Goal: Transaction & Acquisition: Download file/media

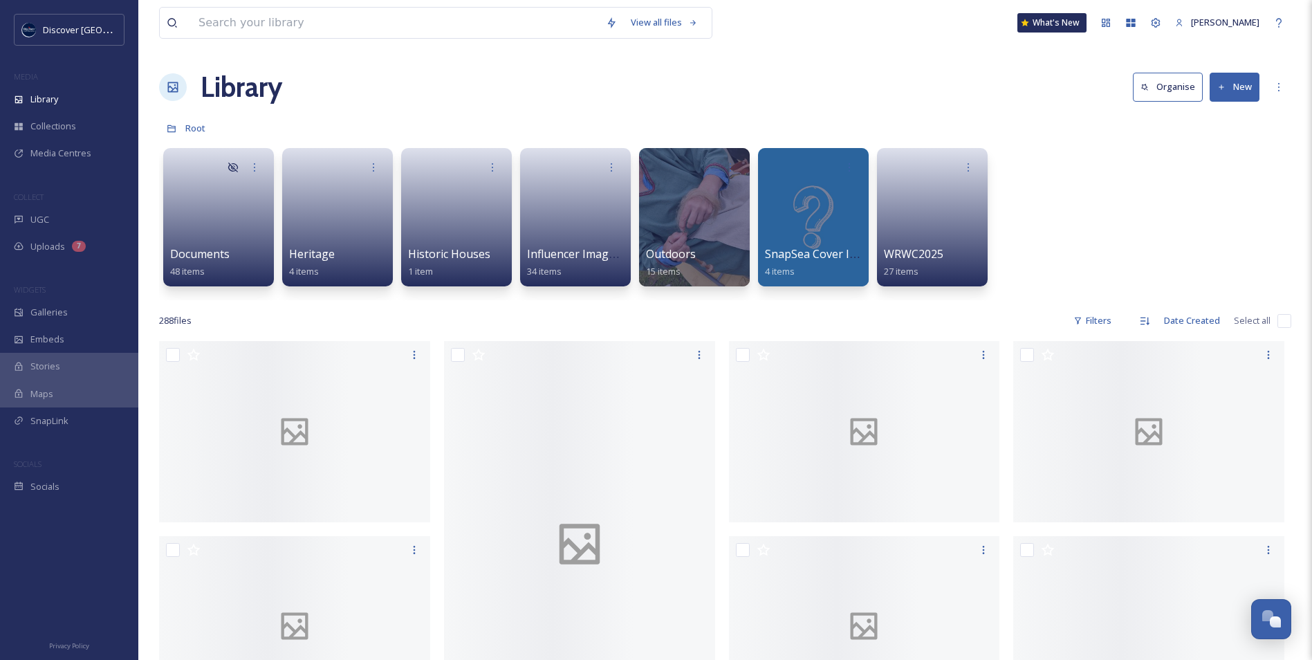
scroll to position [3495, 0]
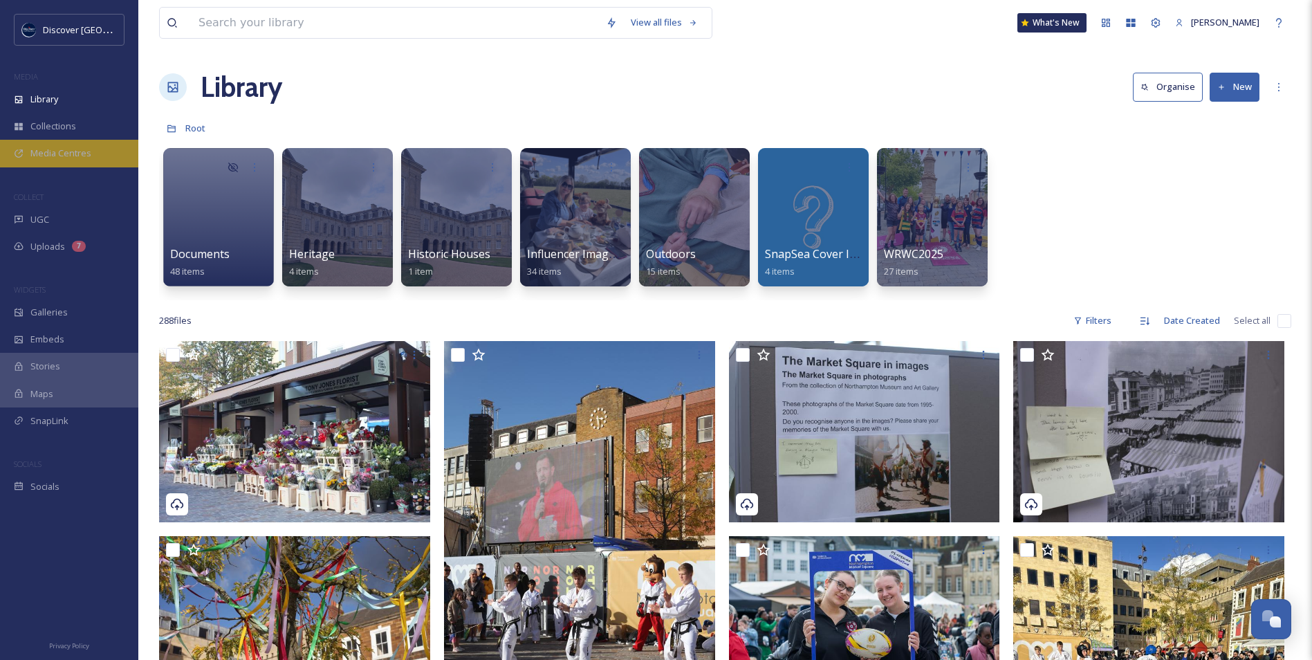
click at [53, 156] on span "Media Centres" at bounding box center [60, 153] width 61 height 13
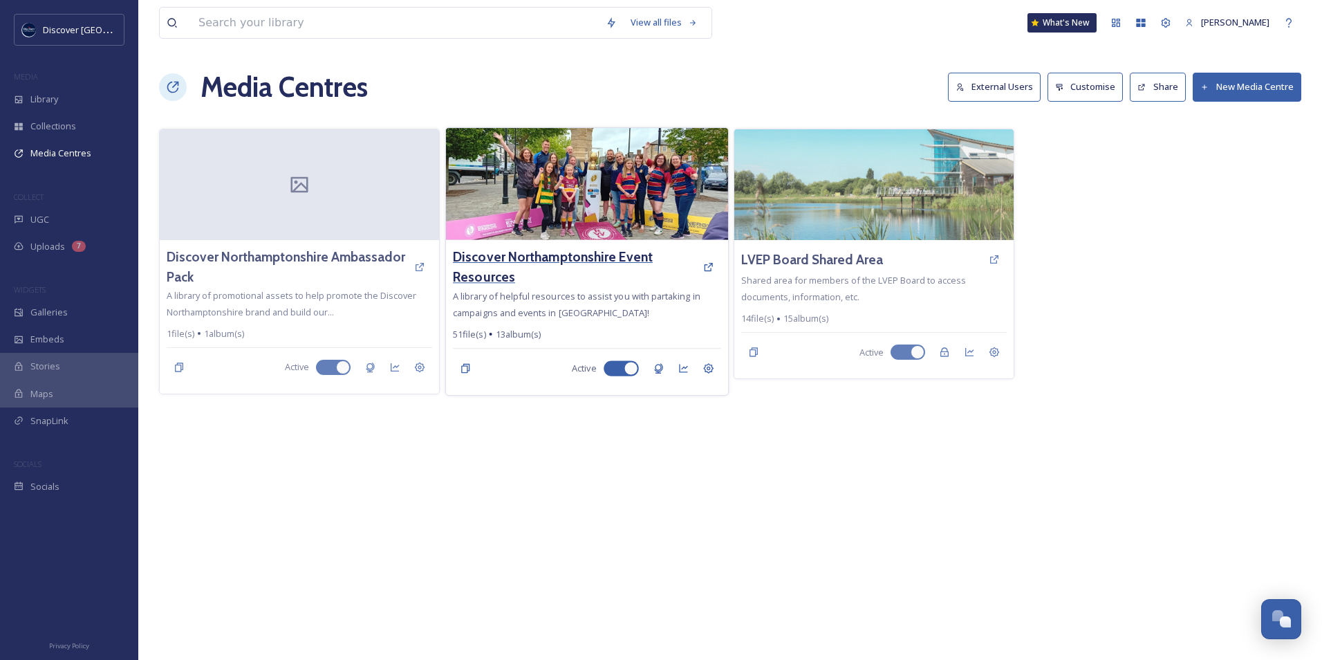
click at [601, 263] on h3 "Discover Northamptonshire Event Resources" at bounding box center [574, 267] width 243 height 40
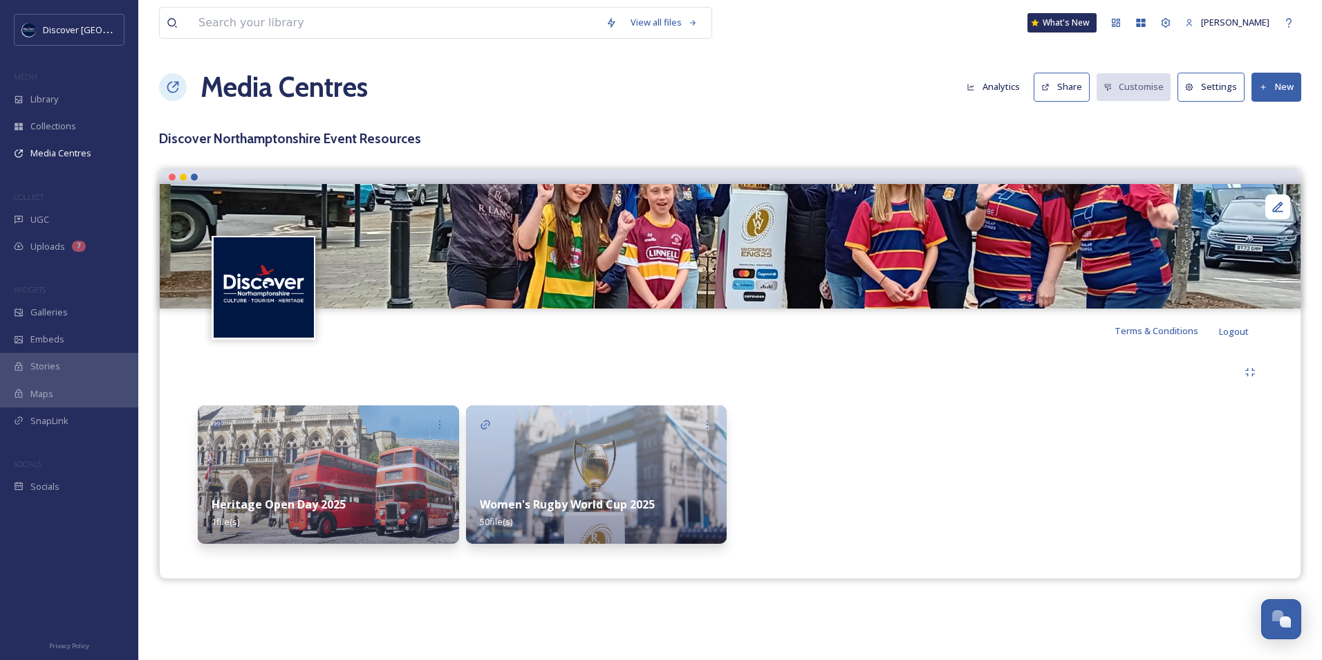
click at [549, 476] on img at bounding box center [596, 474] width 261 height 138
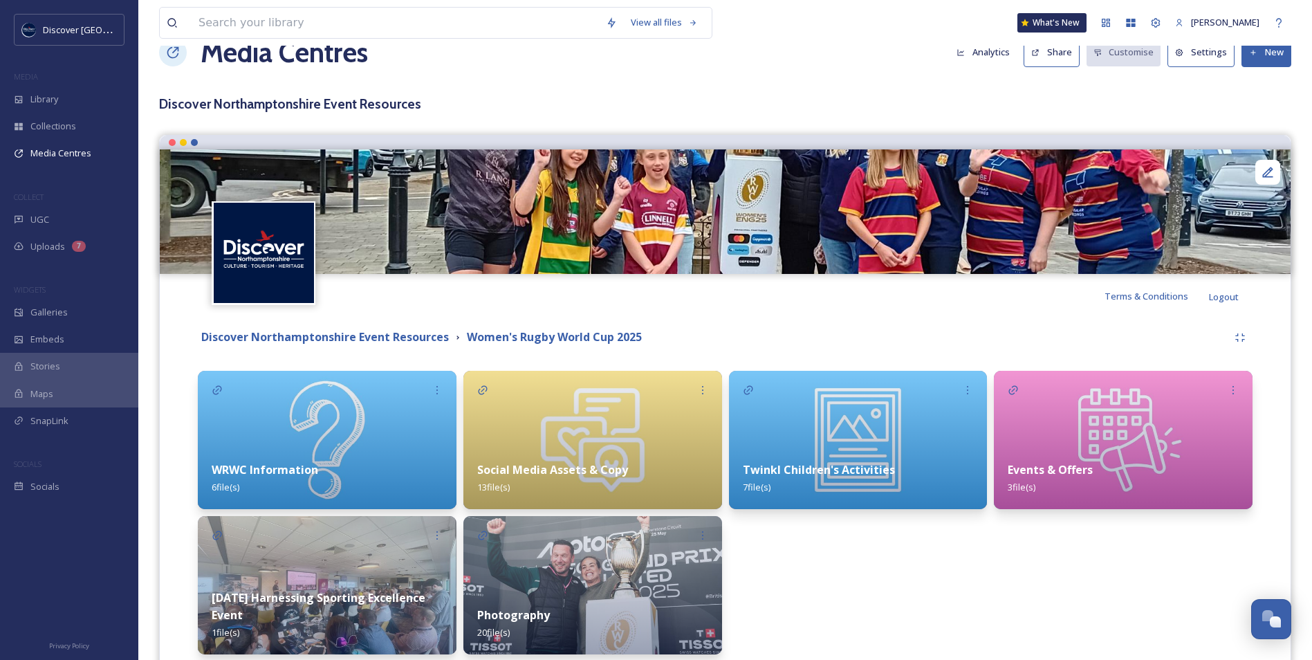
scroll to position [69, 0]
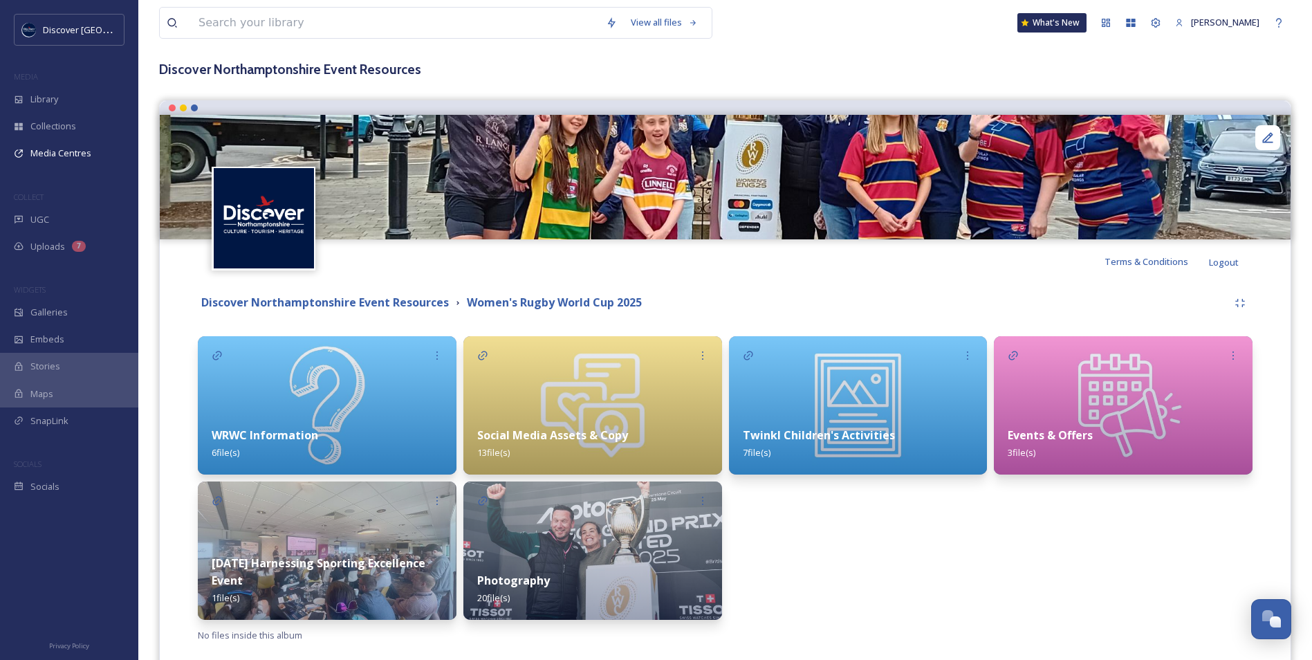
click at [552, 434] on strong "Social Media Assets & Copy" at bounding box center [552, 434] width 151 height 15
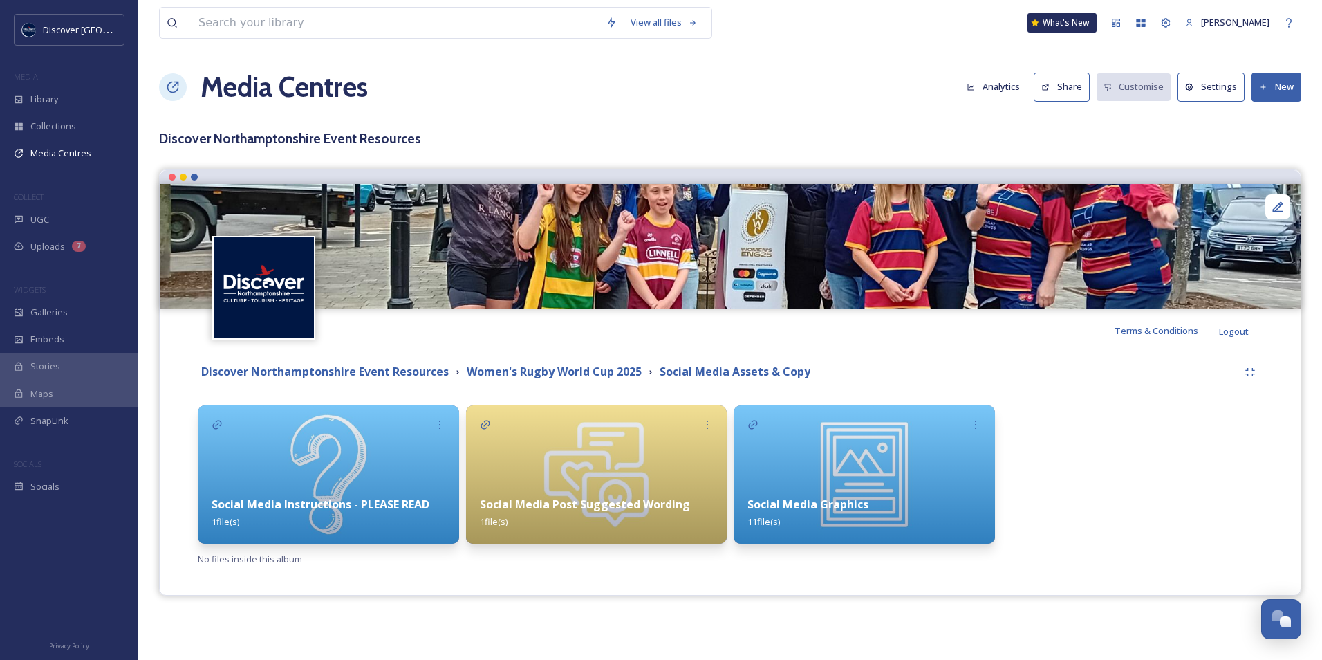
click at [802, 476] on img at bounding box center [864, 474] width 261 height 138
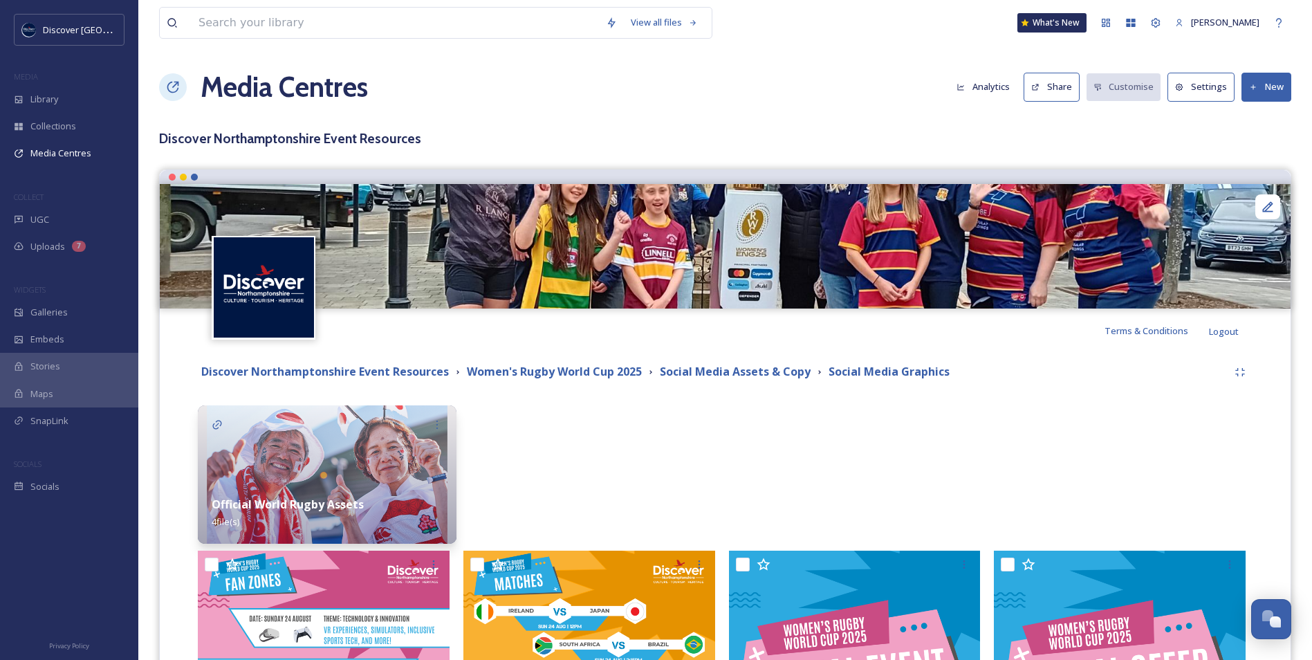
click at [1260, 82] on button "New" at bounding box center [1266, 87] width 50 height 28
click at [1245, 123] on span "Add Files" at bounding box center [1256, 119] width 37 height 13
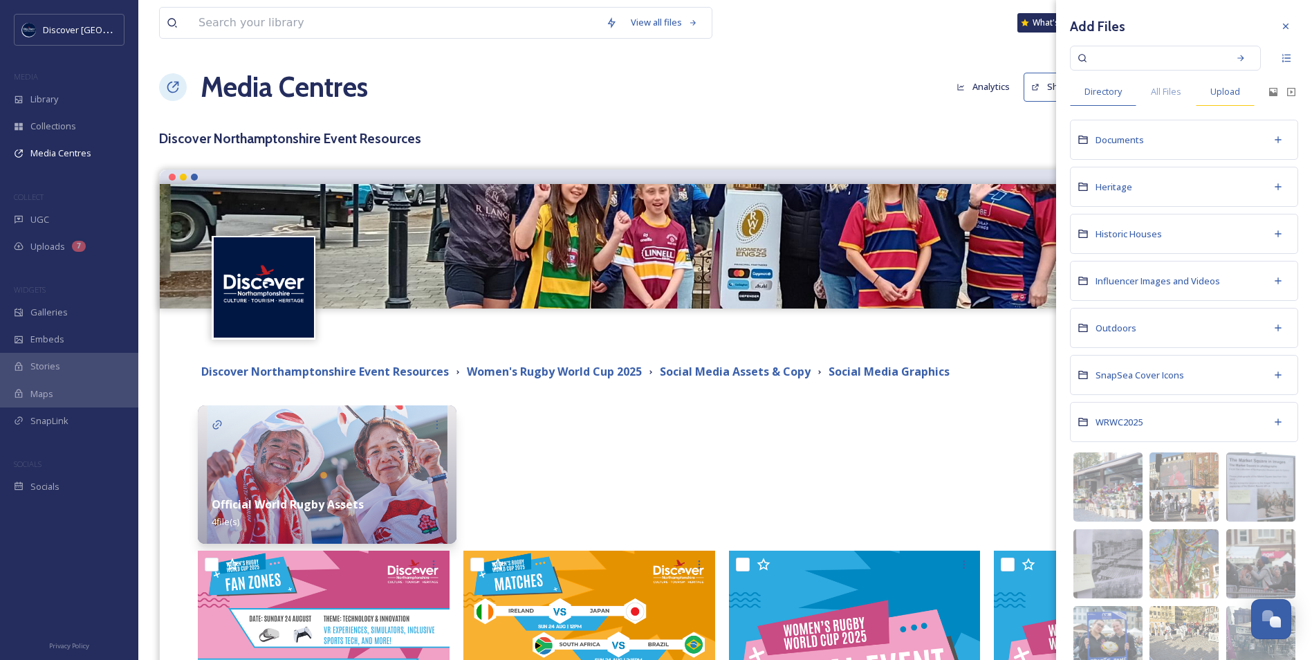
click at [1234, 89] on span "Upload" at bounding box center [1225, 91] width 30 height 13
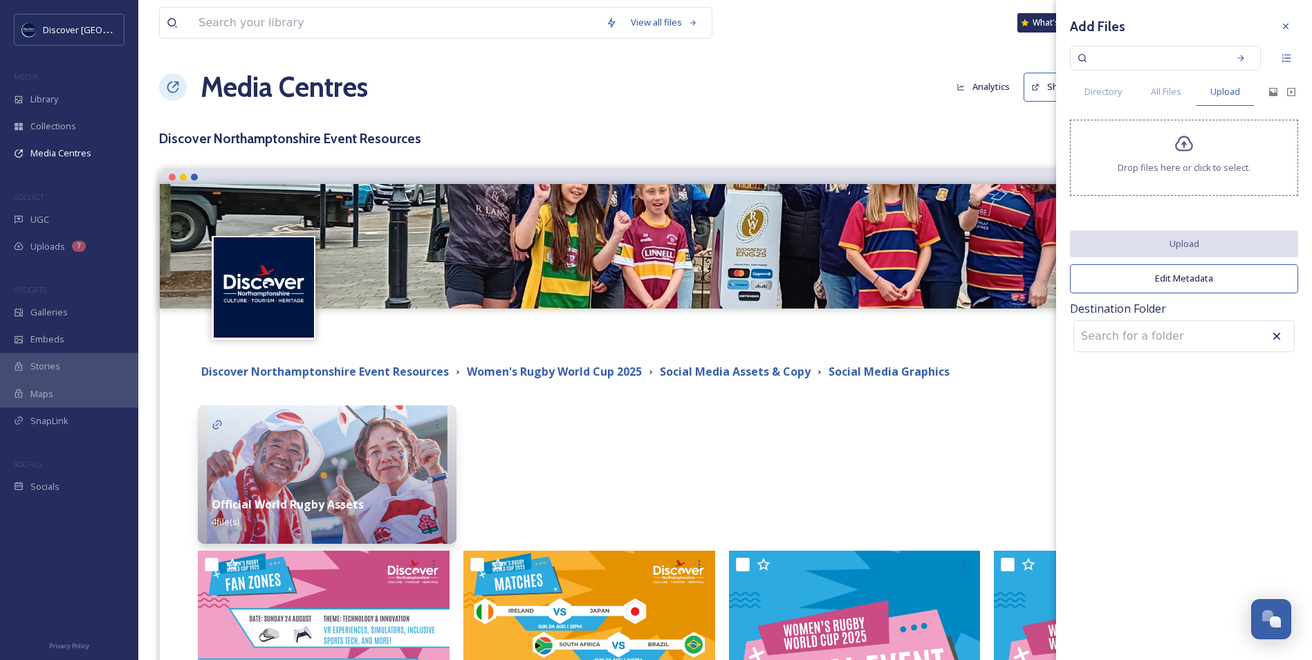
click at [1184, 174] on div at bounding box center [1184, 177] width 1 height 7
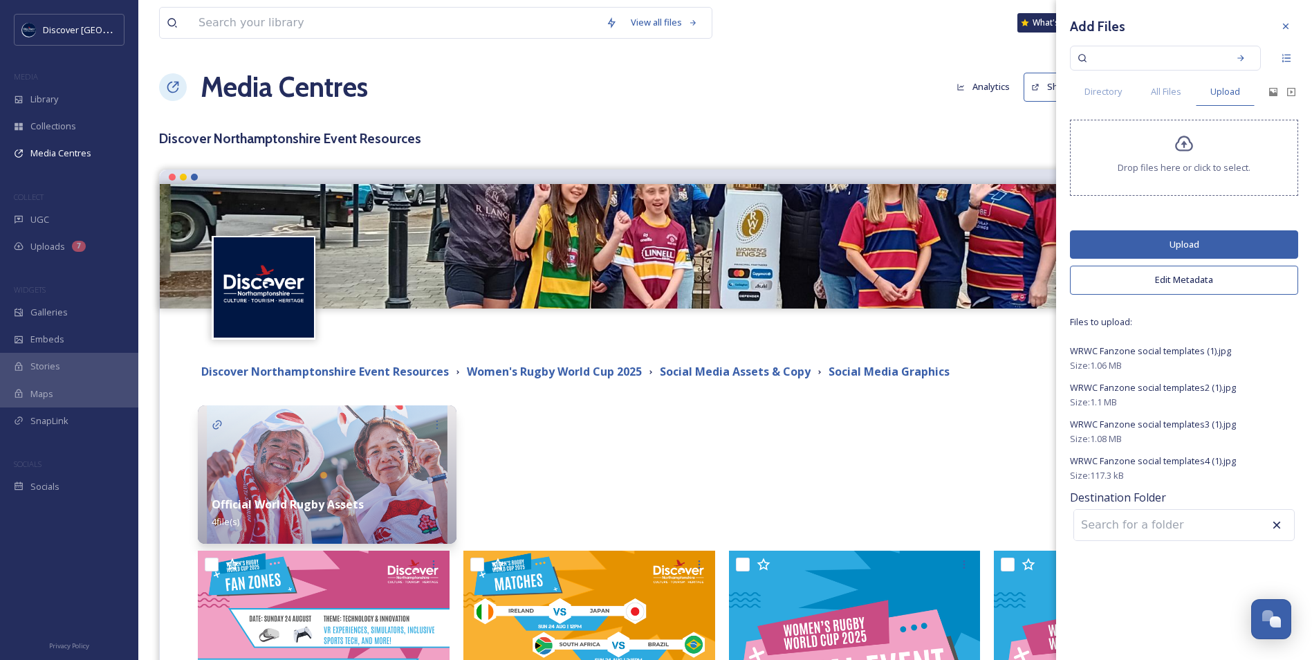
click at [1161, 283] on button "Edit Metadata" at bounding box center [1184, 280] width 228 height 28
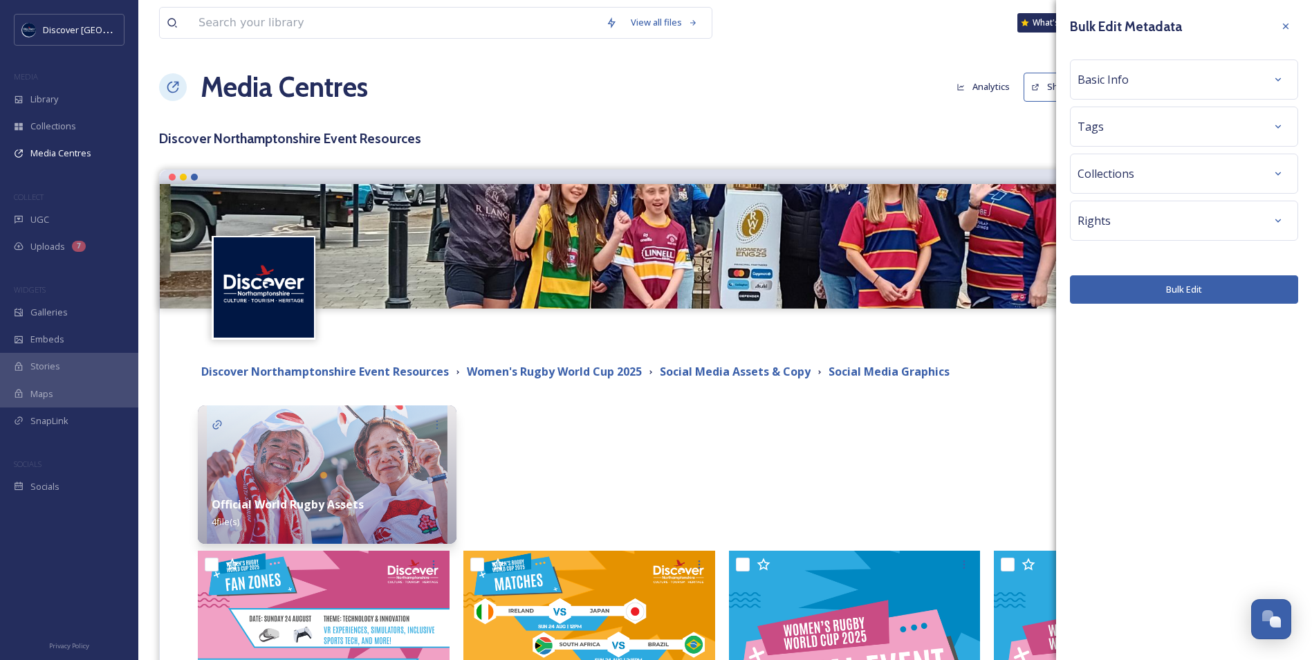
click at [1122, 82] on span "Basic Info" at bounding box center [1102, 79] width 51 height 17
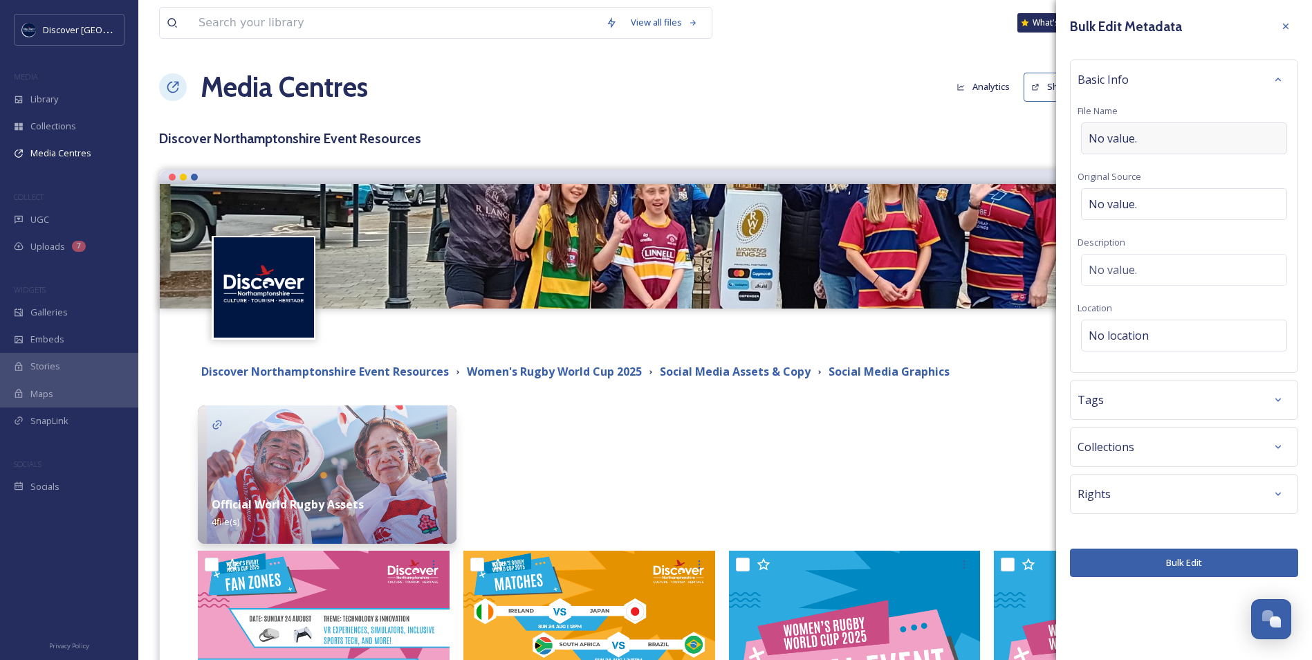
click at [1116, 140] on span "No value." at bounding box center [1112, 138] width 48 height 17
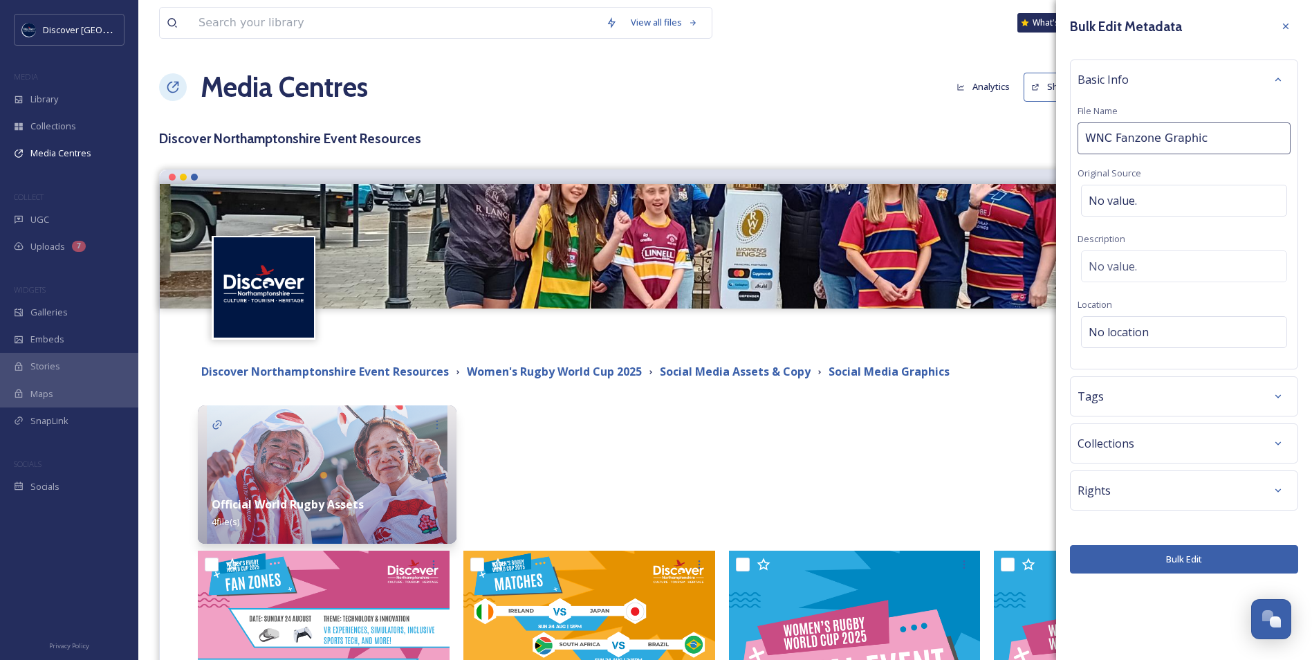
type input "WNC Fanzone Graphics"
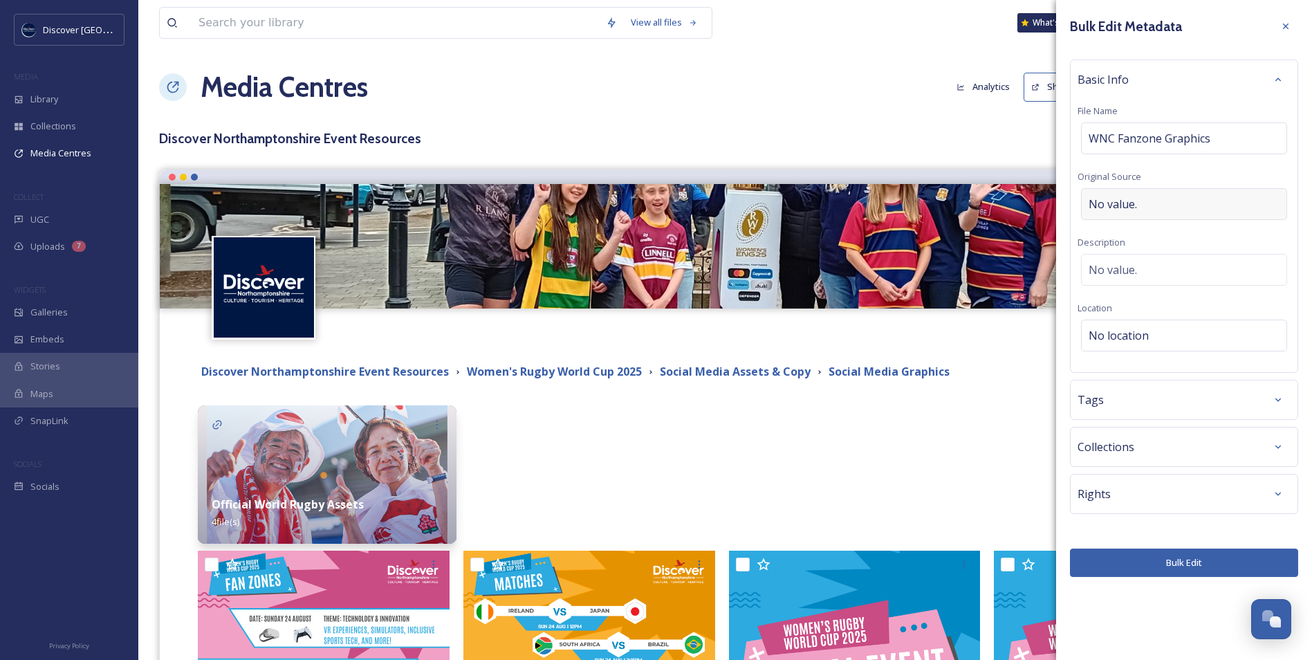
click at [1121, 200] on span "No value." at bounding box center [1112, 204] width 48 height 17
type input "West North"
click at [1191, 561] on button "Bulk Edit" at bounding box center [1184, 562] width 228 height 28
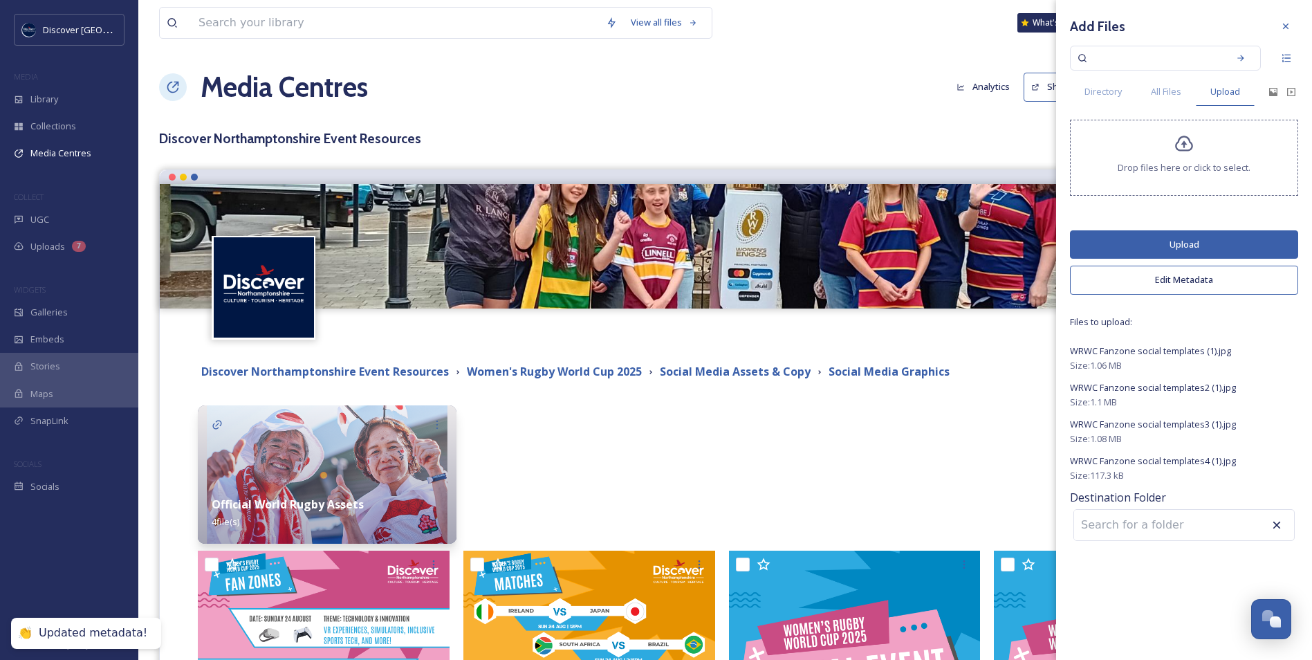
click at [1157, 243] on button "Upload" at bounding box center [1184, 244] width 228 height 28
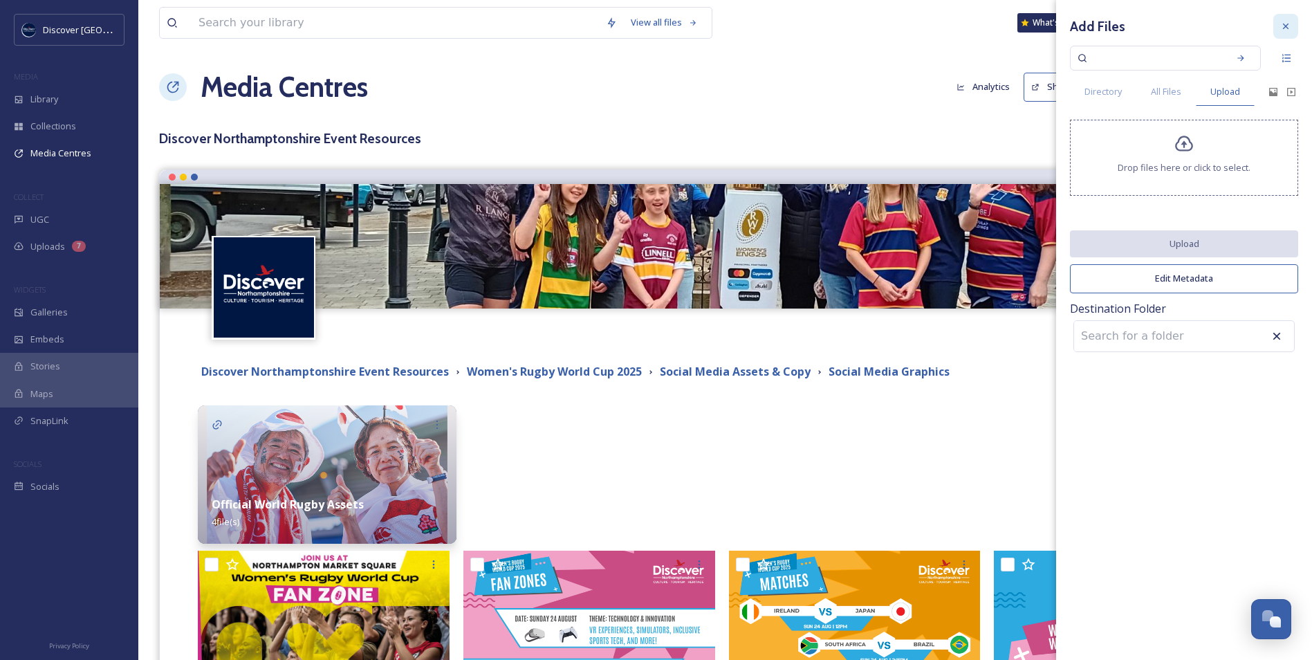
click at [1283, 25] on icon at bounding box center [1285, 26] width 11 height 11
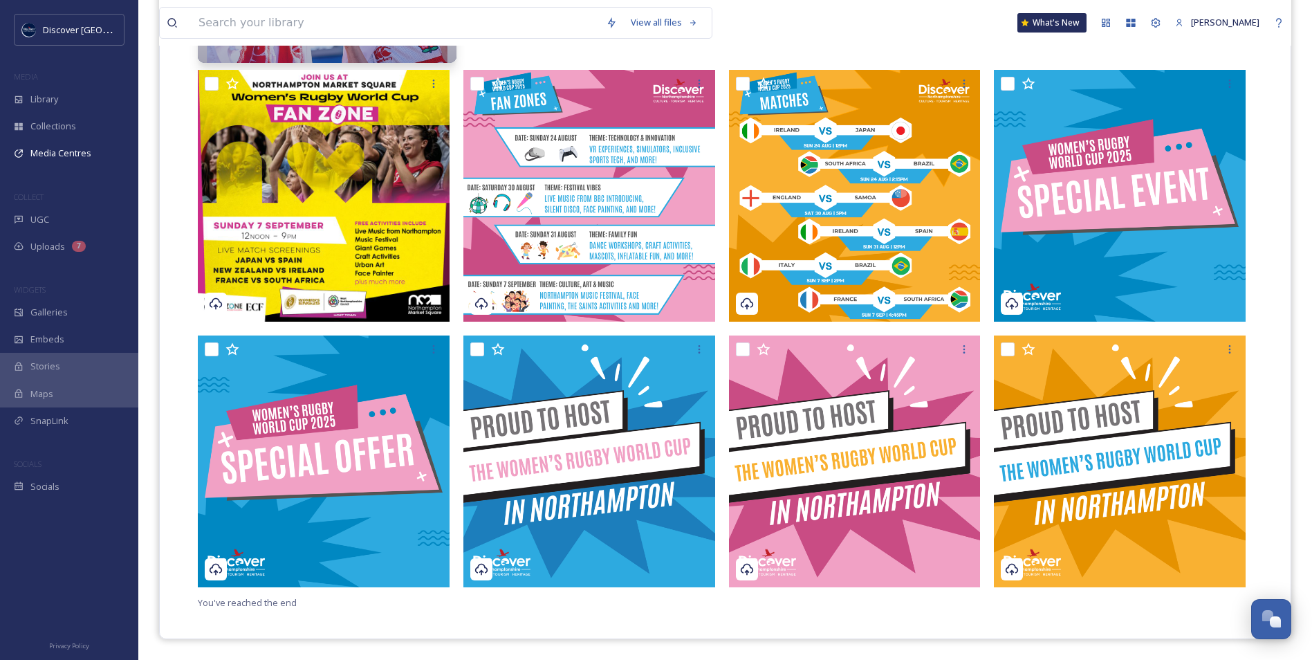
scroll to position [273, 0]
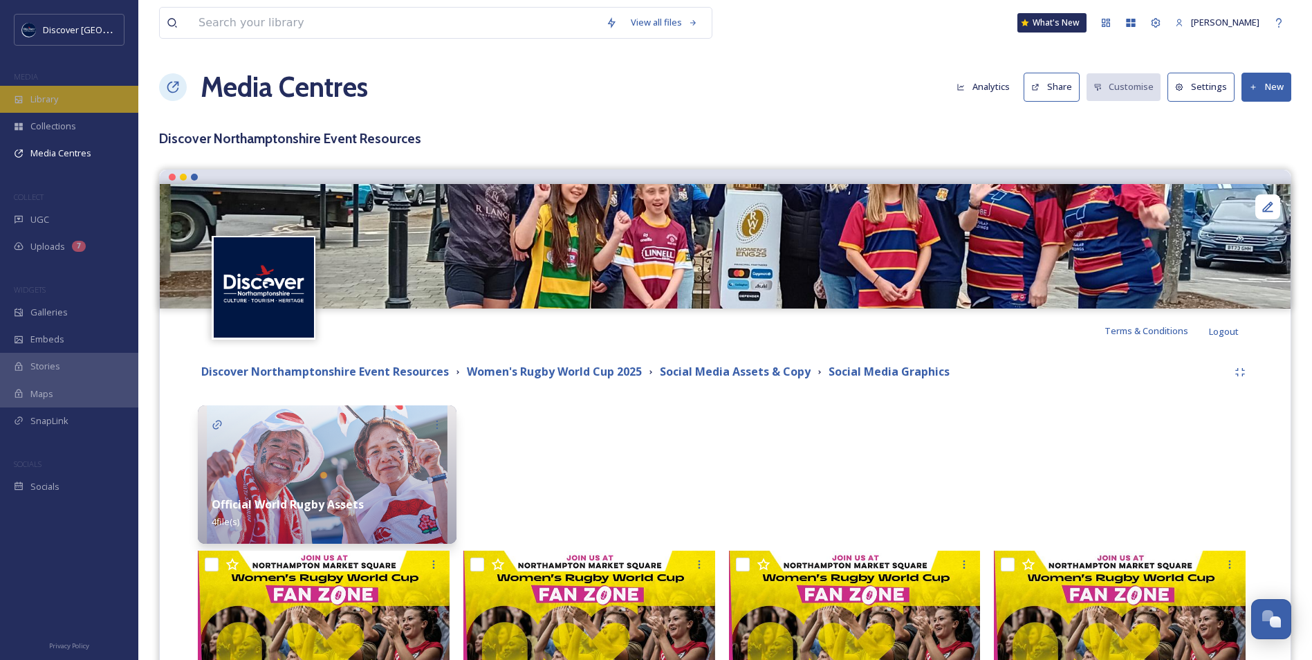
click at [49, 98] on span "Library" at bounding box center [44, 99] width 28 height 13
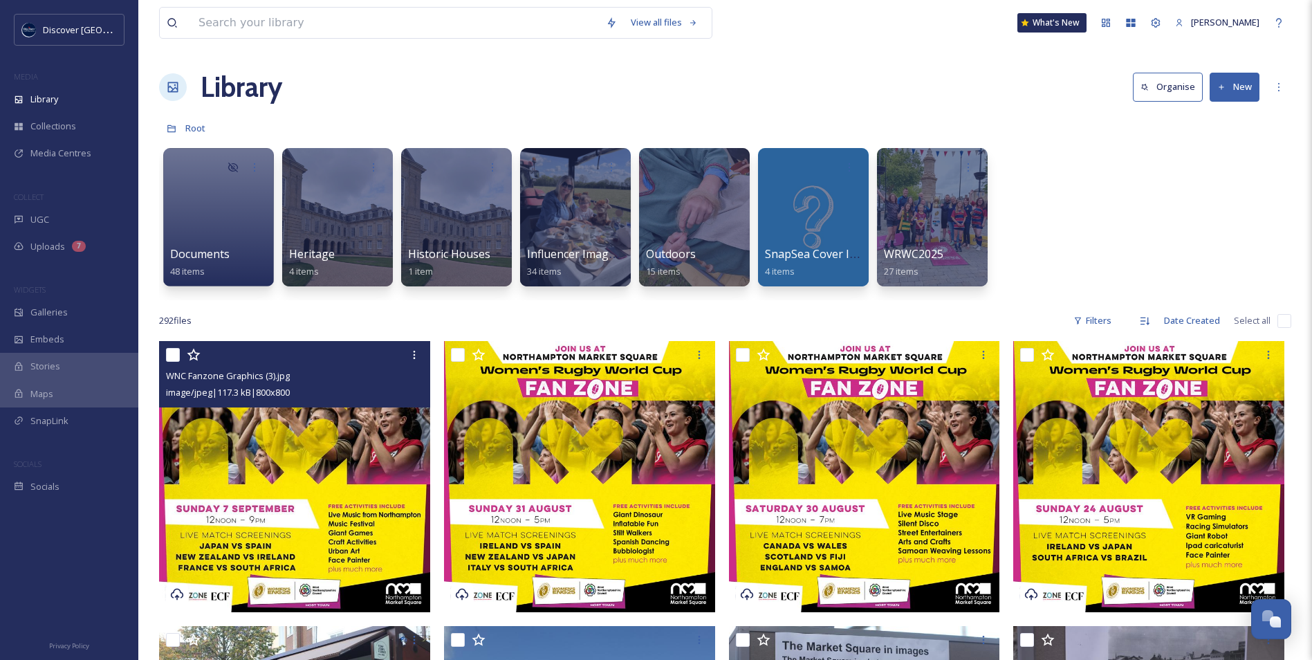
click at [175, 355] on input "checkbox" at bounding box center [173, 355] width 14 height 14
checkbox input "true"
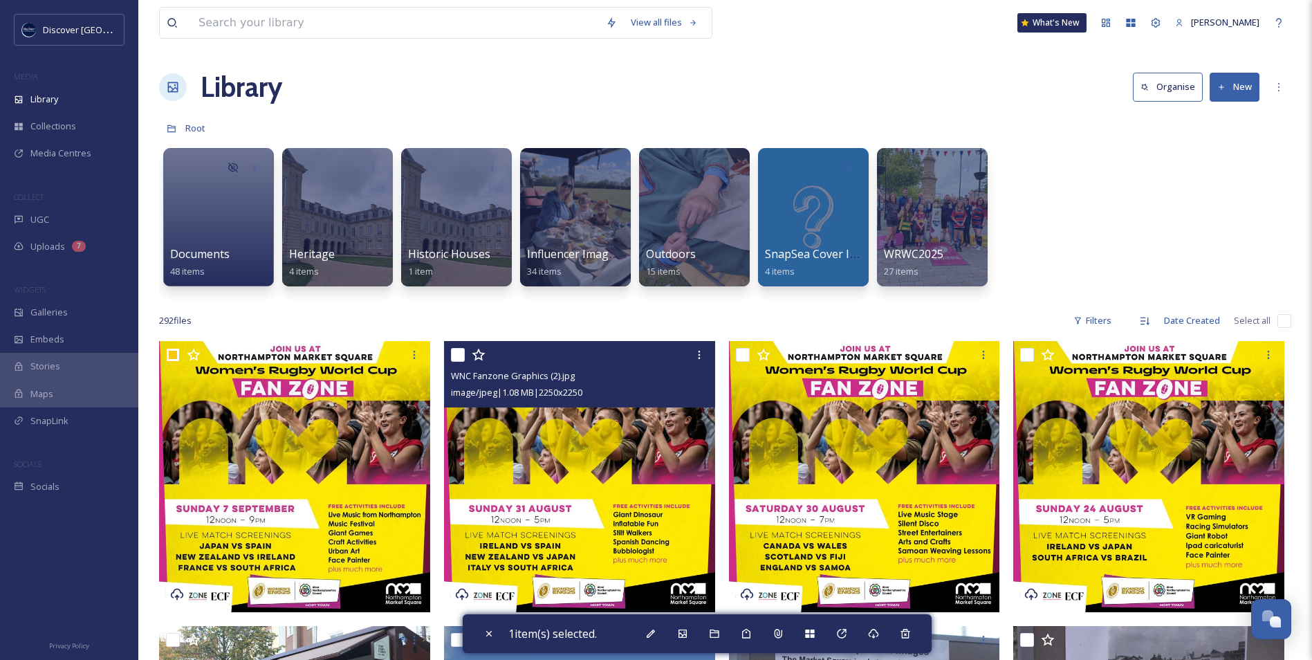
click at [455, 353] on input "checkbox" at bounding box center [458, 355] width 14 height 14
checkbox input "true"
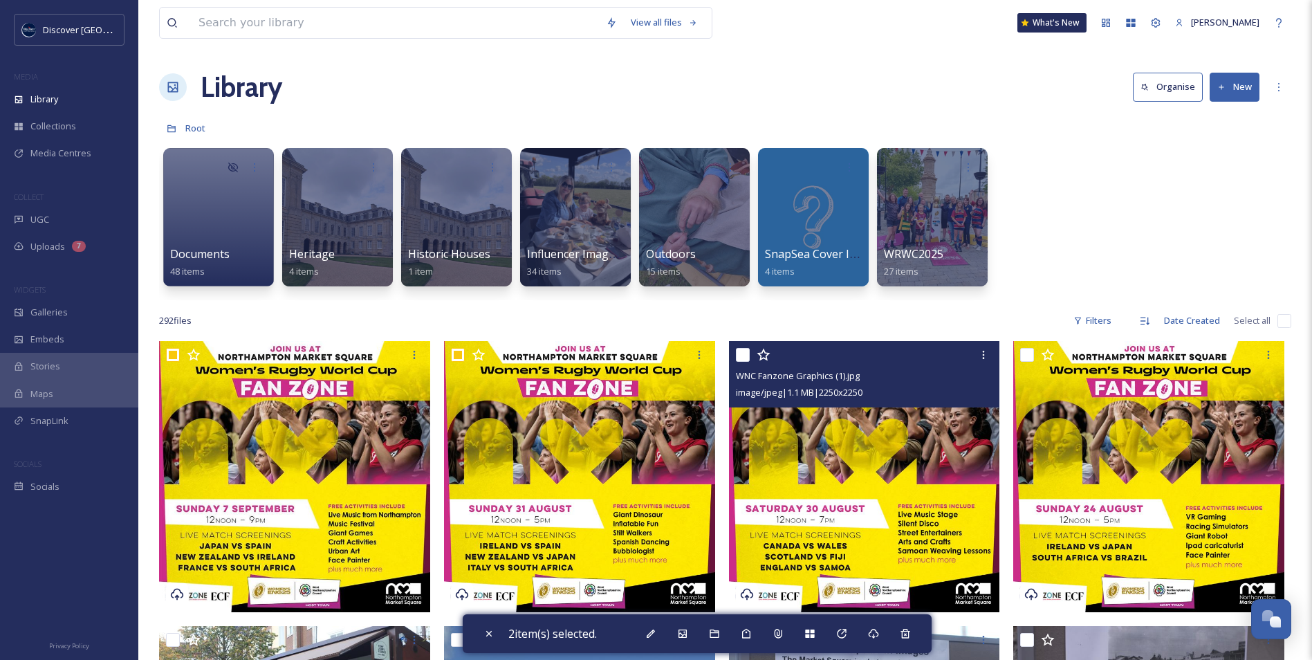
click at [742, 357] on input "checkbox" at bounding box center [743, 355] width 14 height 14
checkbox input "true"
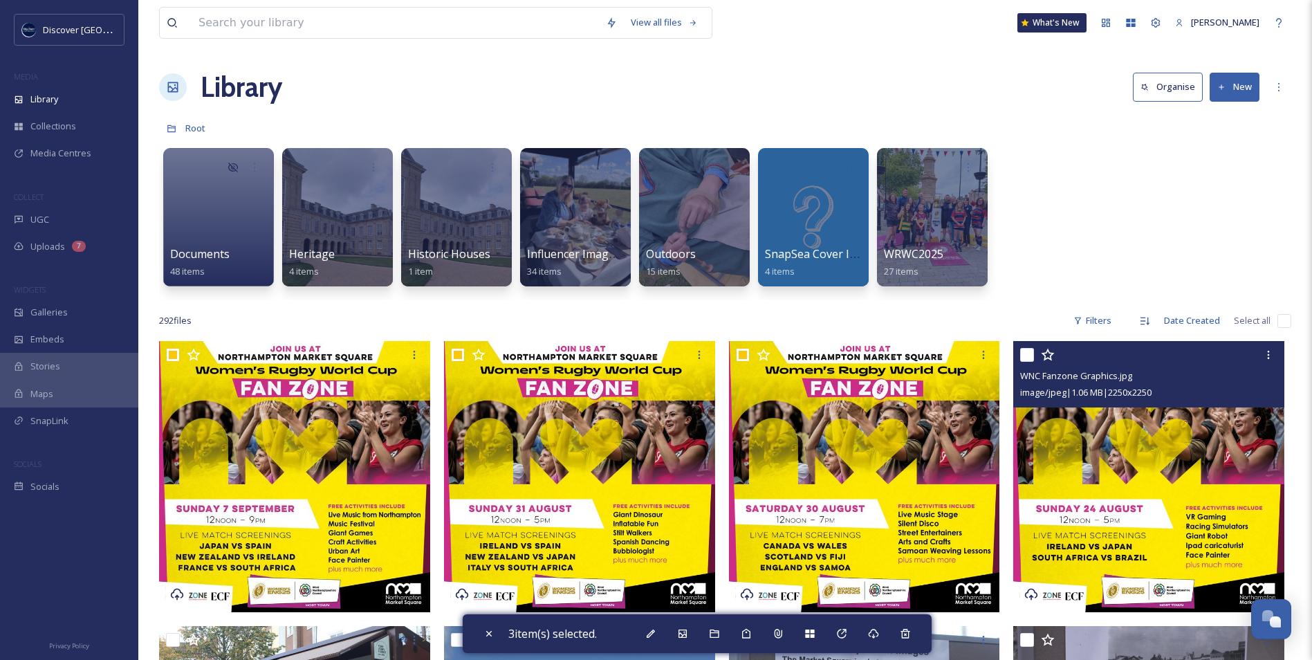
click at [1027, 354] on input "checkbox" at bounding box center [1027, 355] width 14 height 14
checkbox input "true"
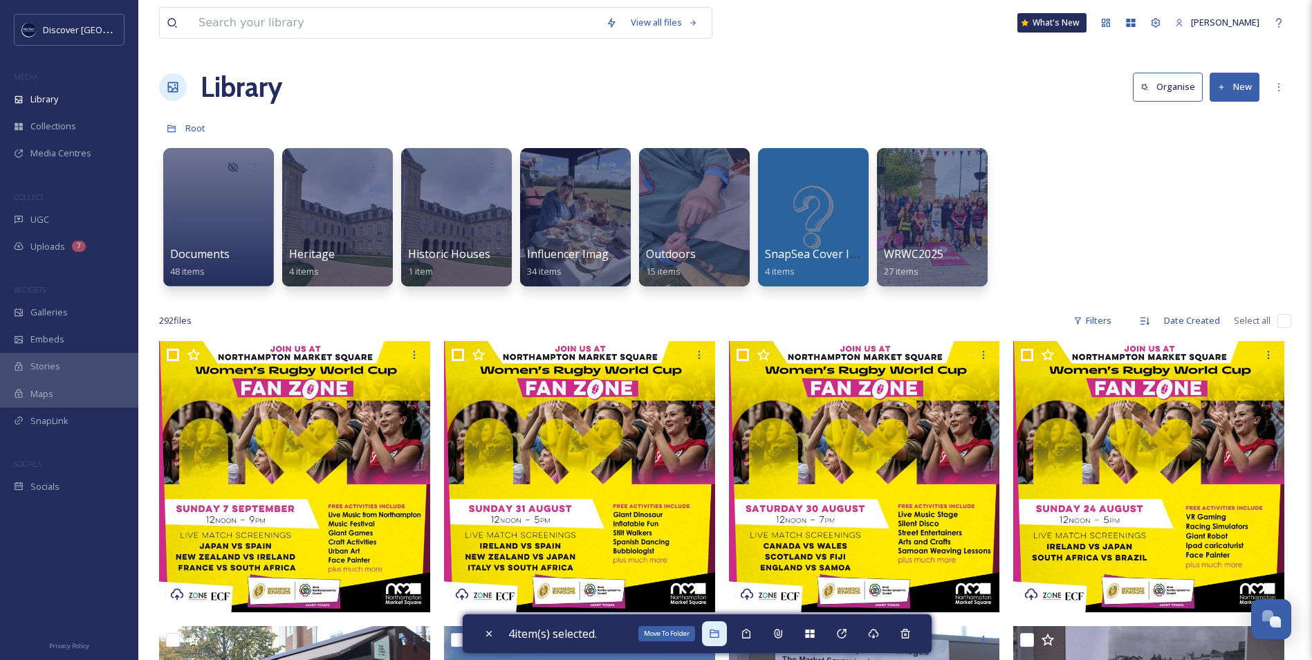
click at [720, 638] on icon at bounding box center [714, 633] width 11 height 11
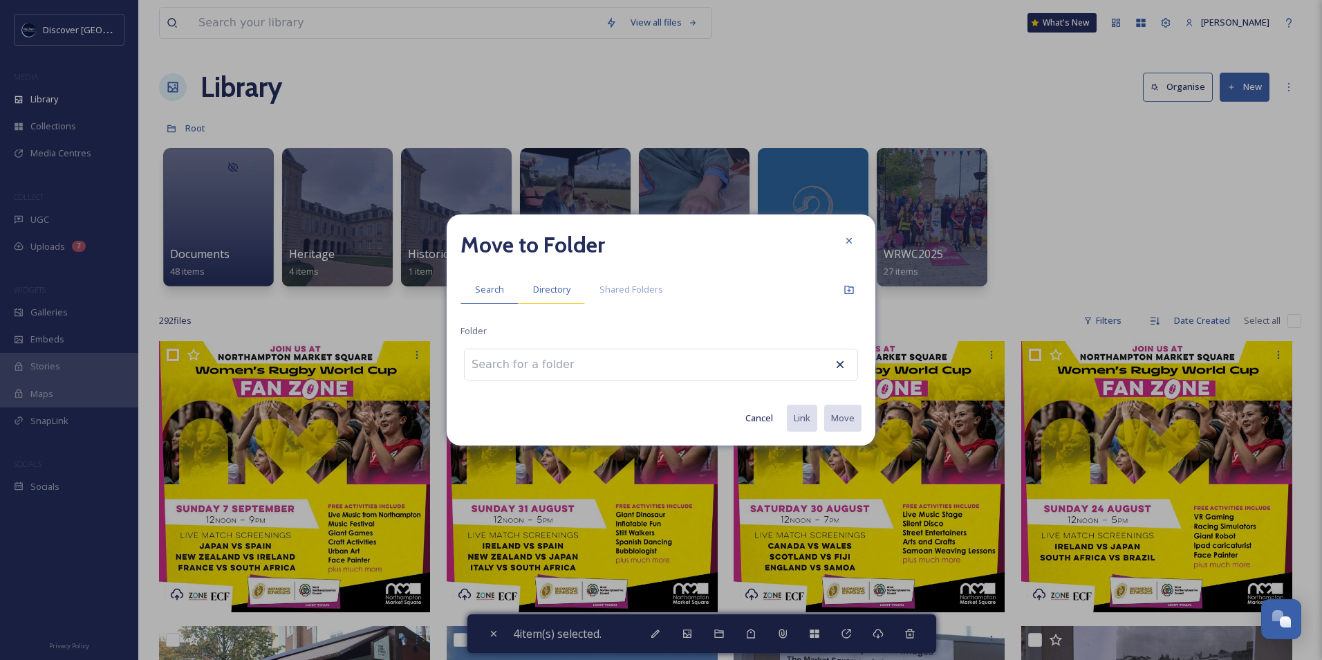
click at [563, 286] on span "Directory" at bounding box center [551, 289] width 37 height 13
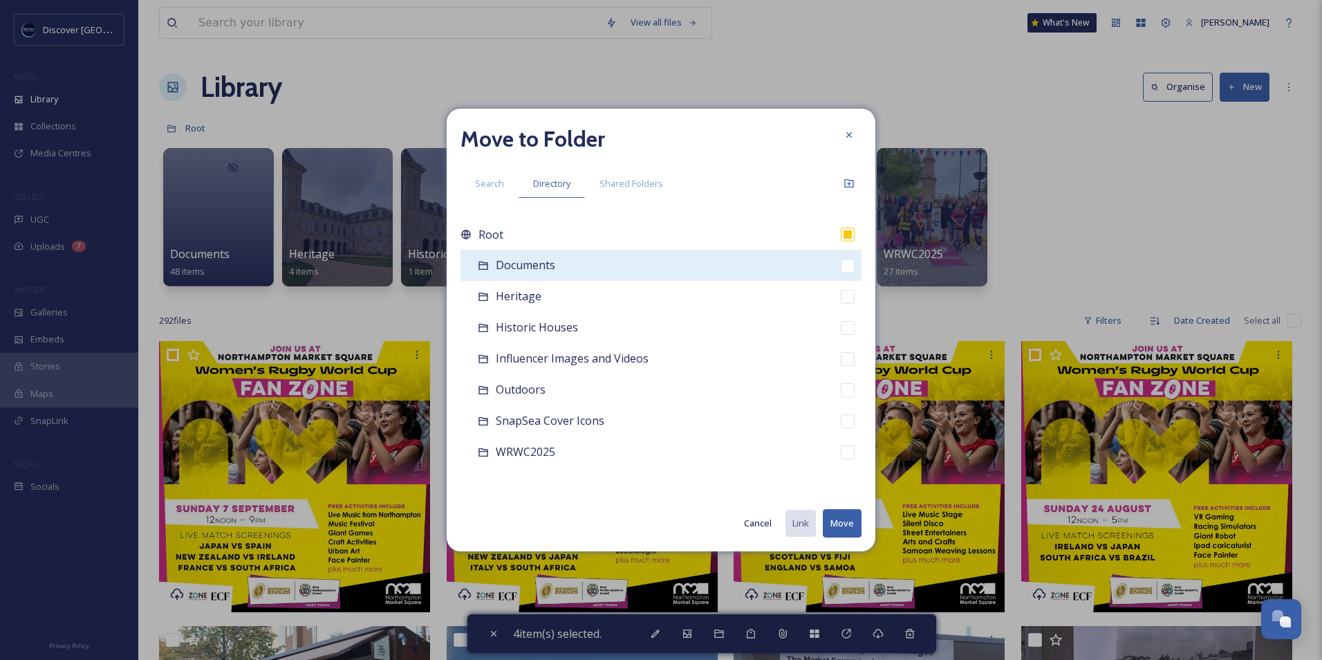
click at [532, 261] on span "Documents" at bounding box center [525, 264] width 59 height 15
checkbox input "false"
checkbox input "true"
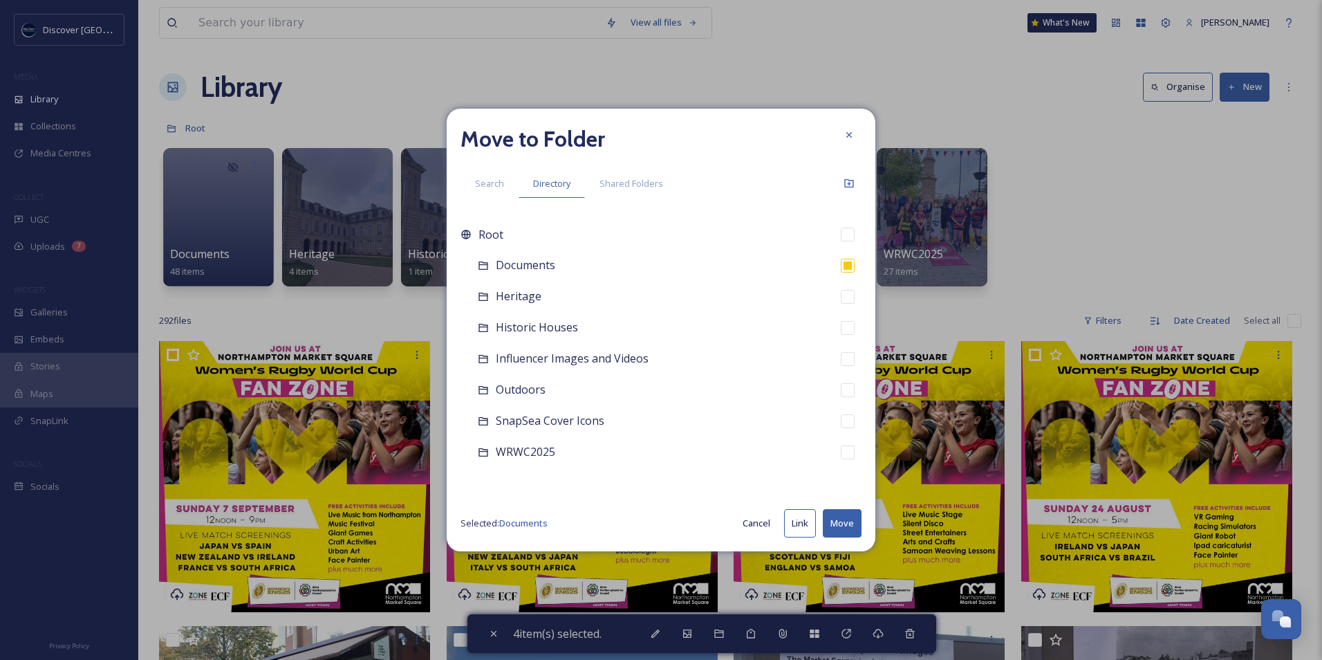
click at [832, 514] on button "Move" at bounding box center [842, 523] width 39 height 28
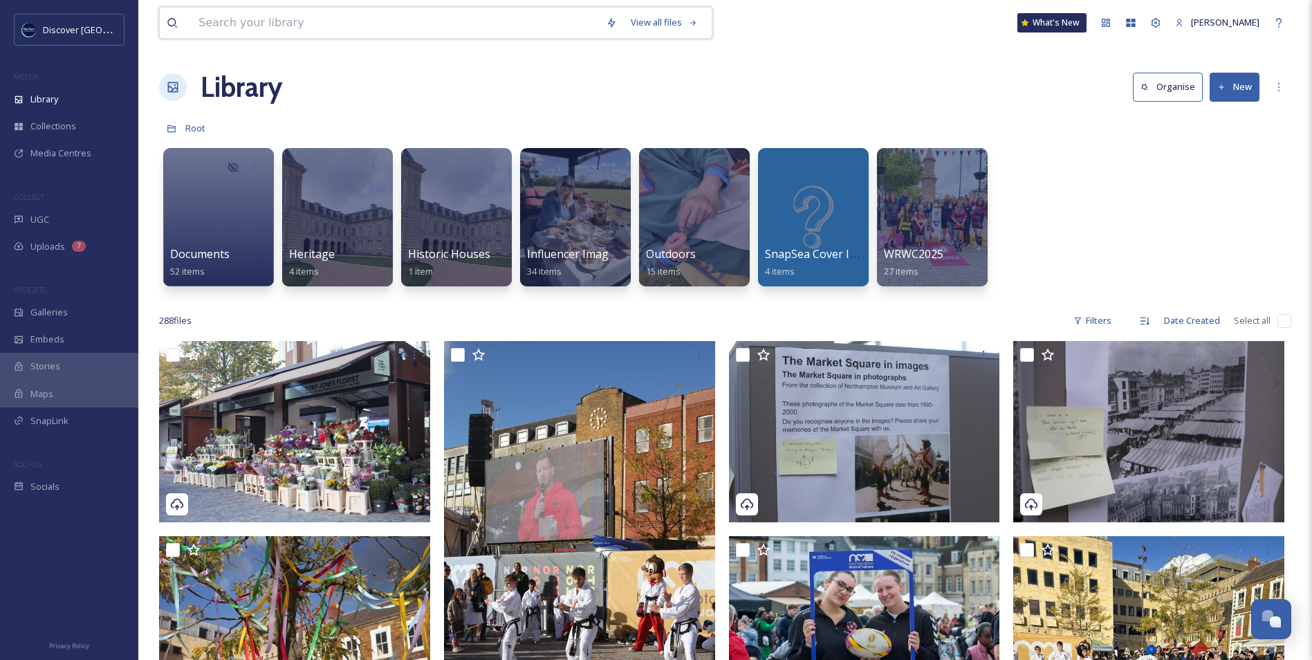
click at [394, 26] on input at bounding box center [395, 23] width 407 height 30
click at [1025, 264] on div "Documents 52 items Heritage 4 items Historic Houses 1 item Influencer Images an…" at bounding box center [725, 220] width 1132 height 159
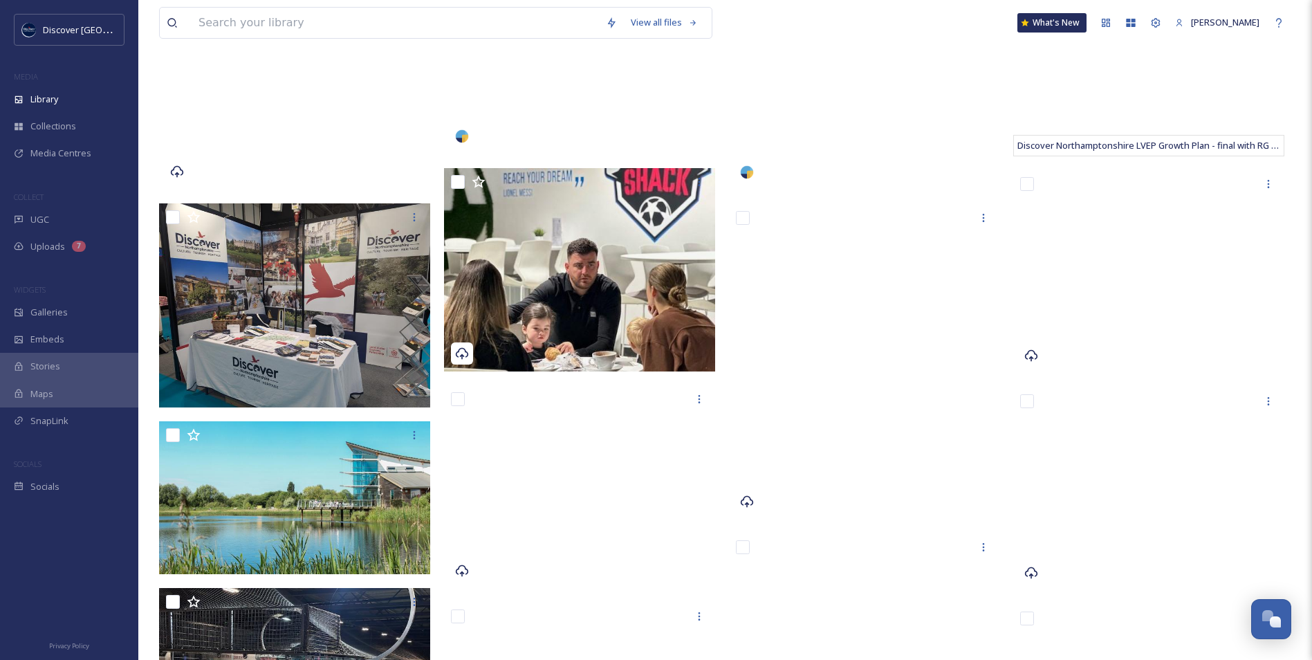
scroll to position [10856, 0]
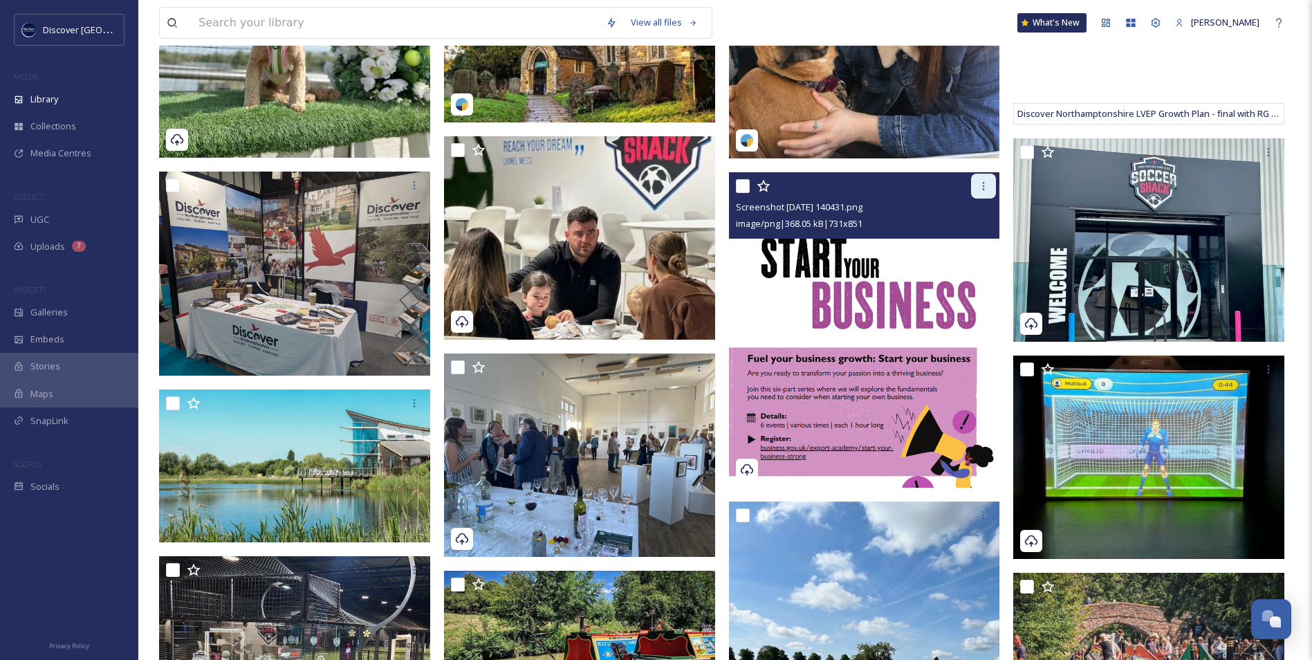
click at [983, 189] on icon at bounding box center [983, 185] width 11 height 11
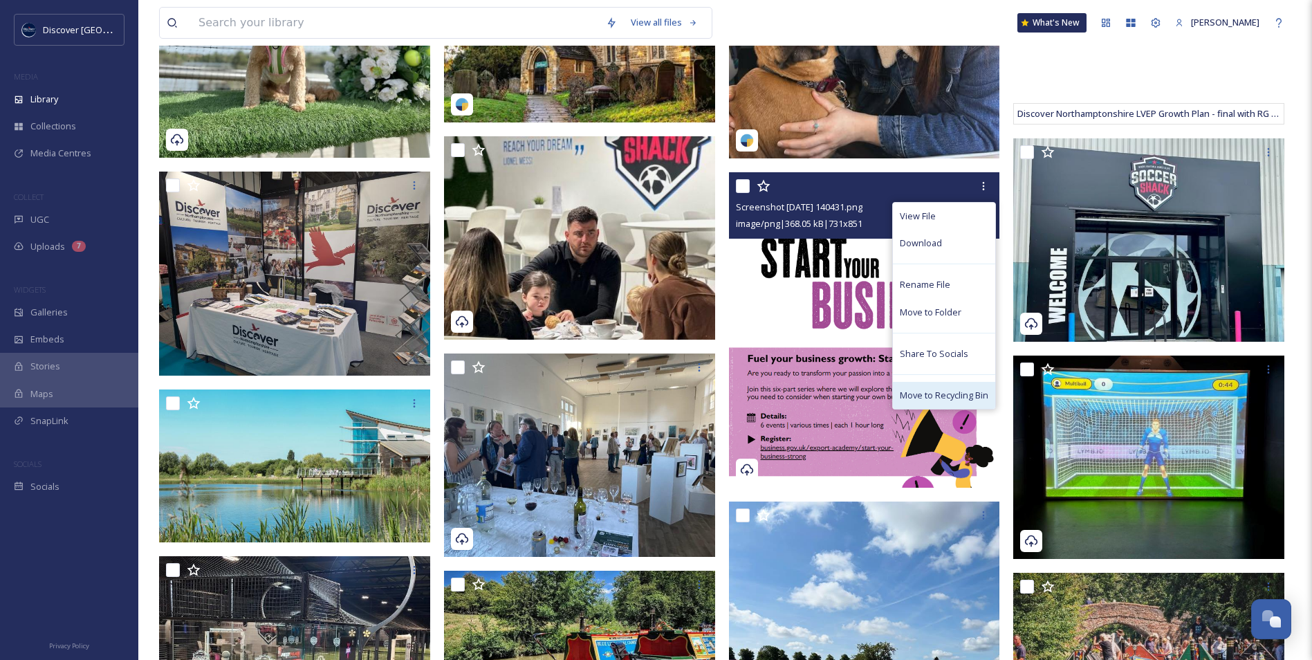
click at [931, 400] on span "Move to Recycling Bin" at bounding box center [944, 395] width 89 height 13
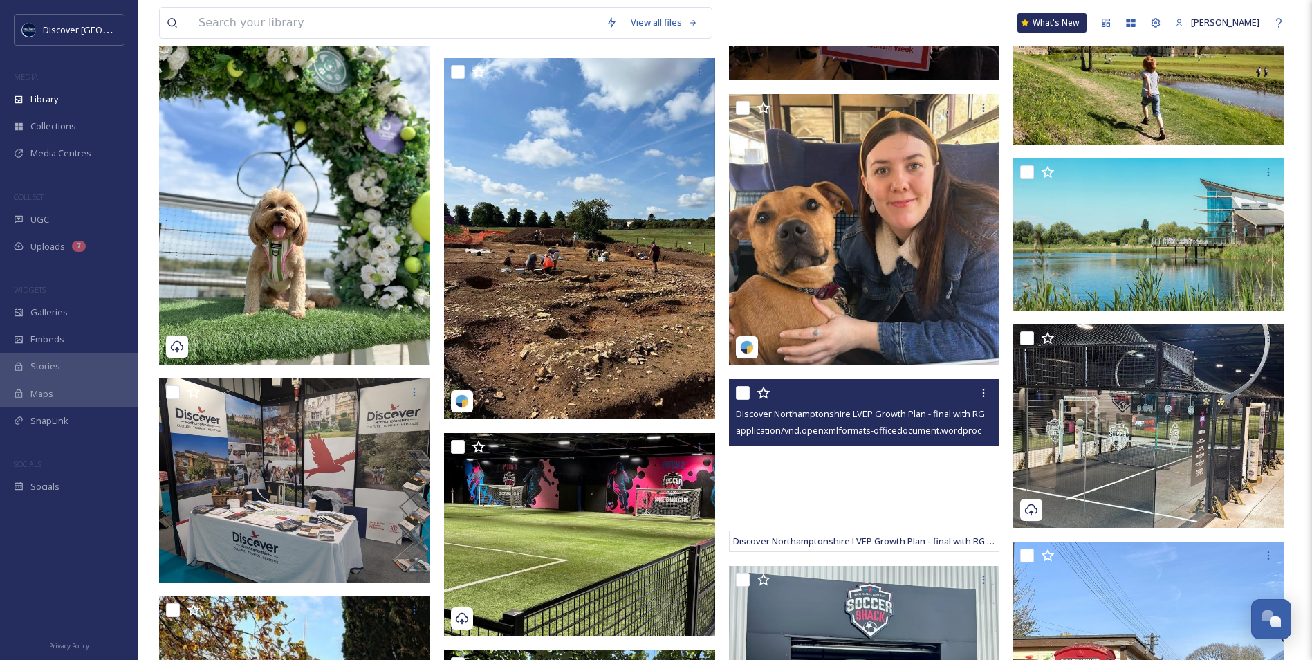
scroll to position [10648, 0]
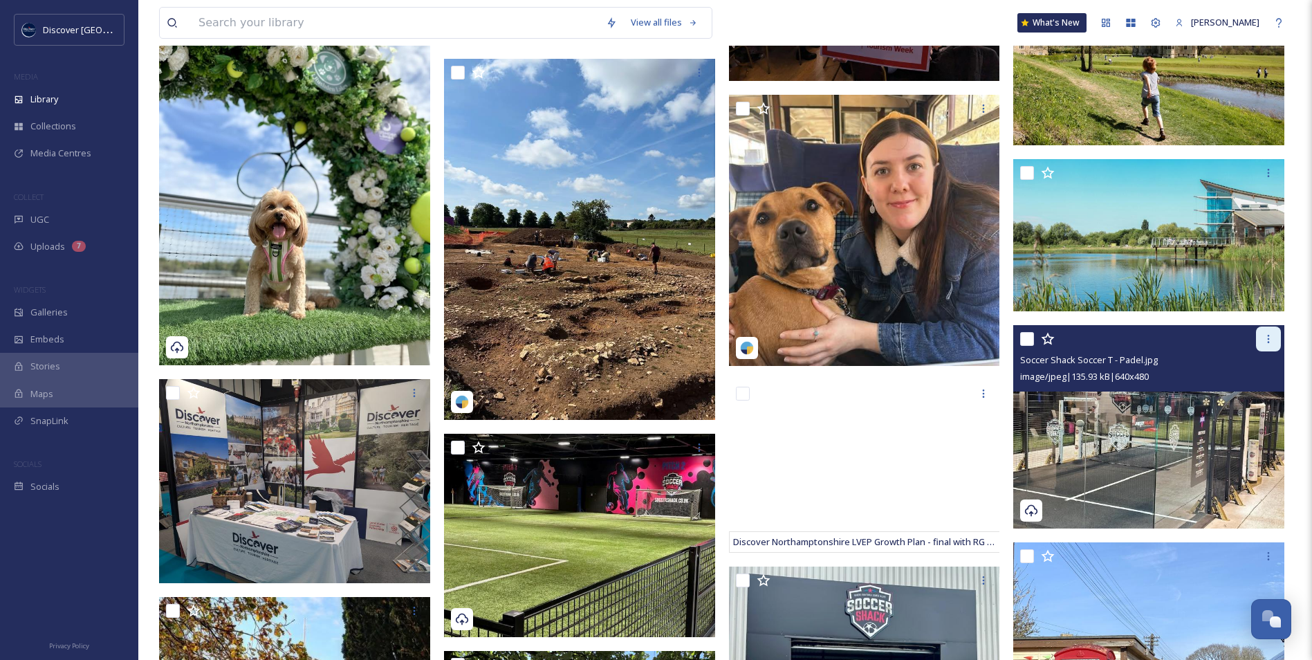
click at [1263, 339] on icon at bounding box center [1268, 338] width 11 height 11
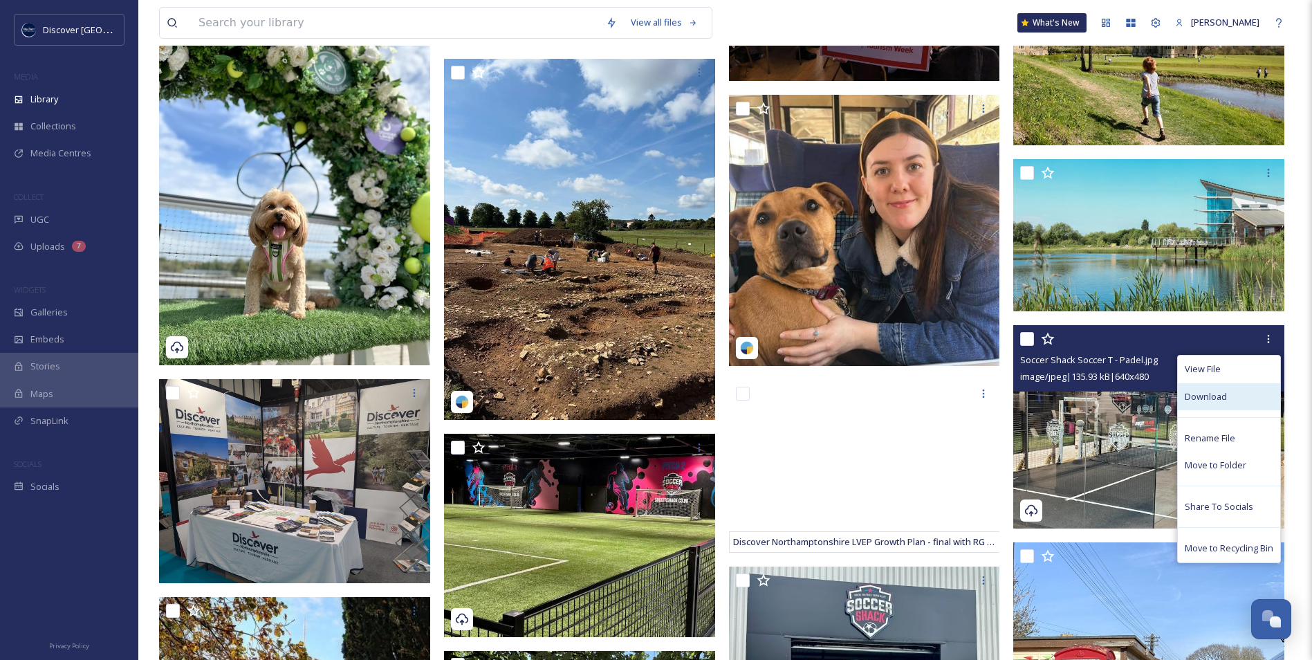
click at [1225, 398] on span "Download" at bounding box center [1205, 396] width 42 height 13
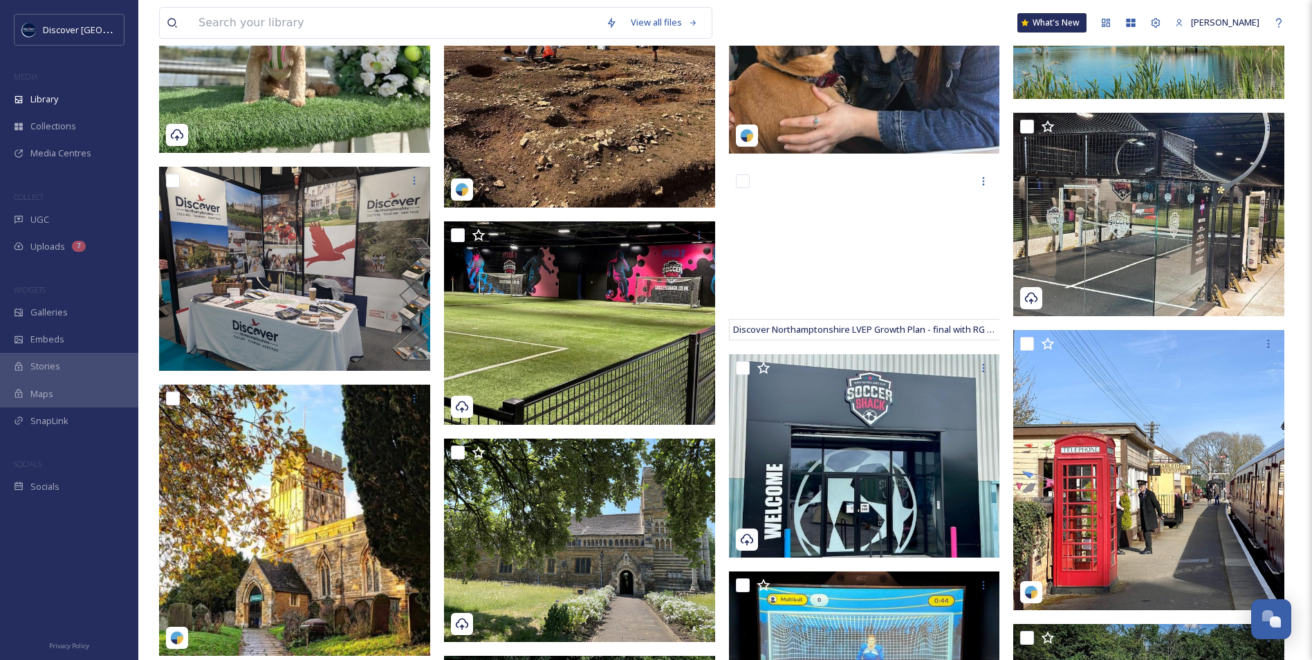
scroll to position [10994, 0]
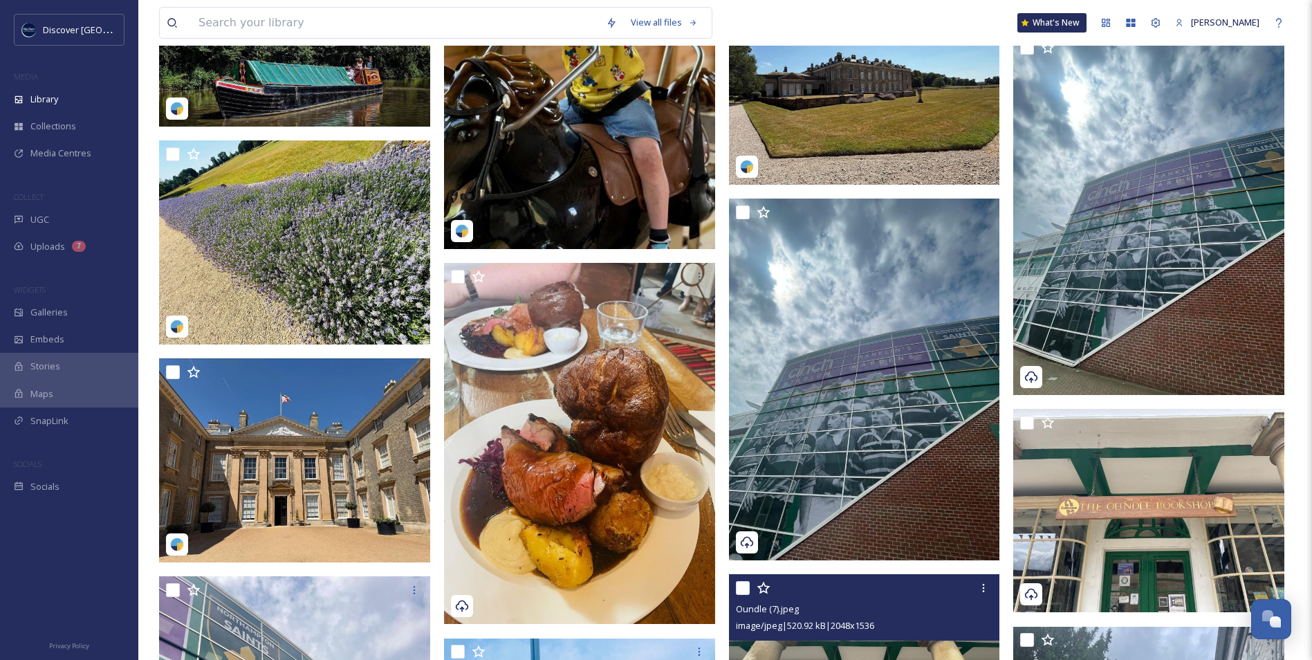
scroll to position [12446, 0]
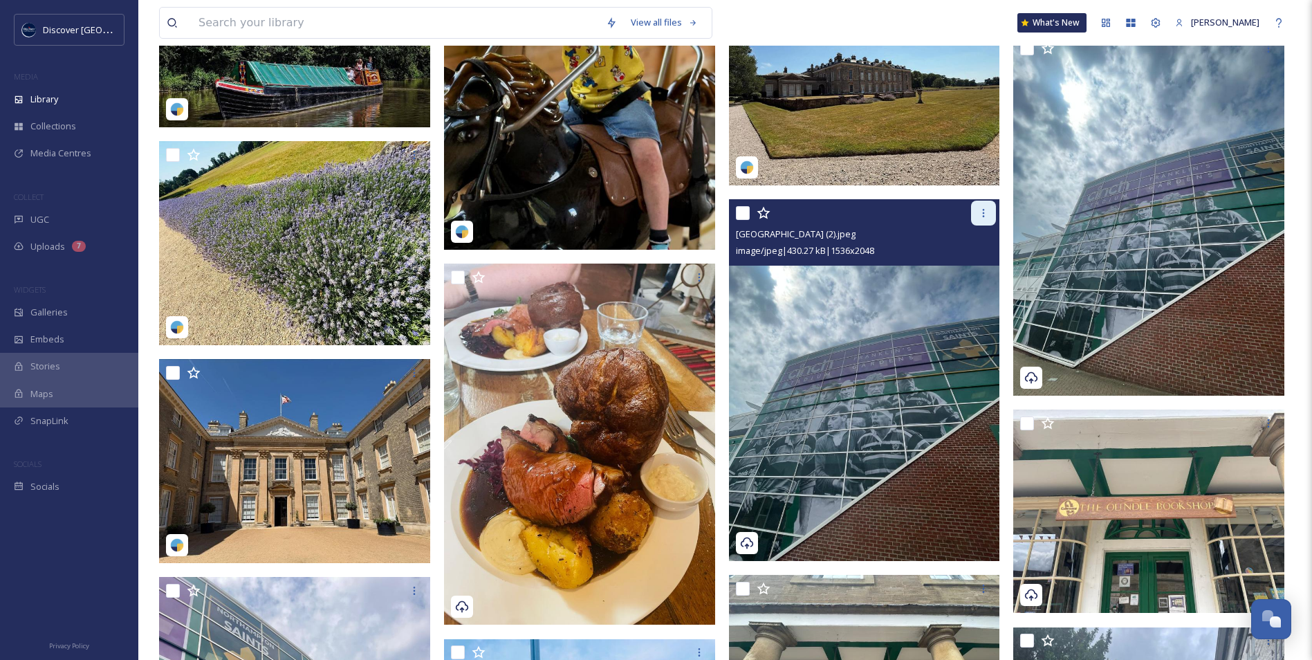
click at [983, 220] on div at bounding box center [983, 213] width 25 height 25
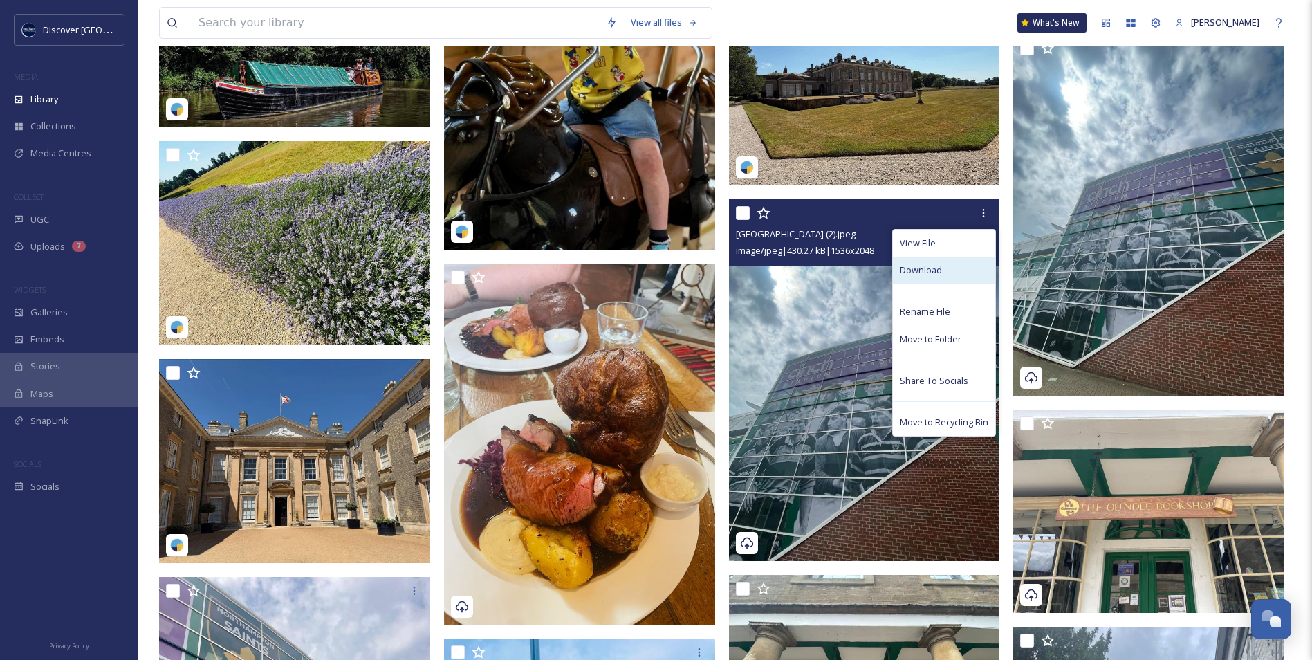
click at [952, 270] on div "Download" at bounding box center [944, 270] width 102 height 27
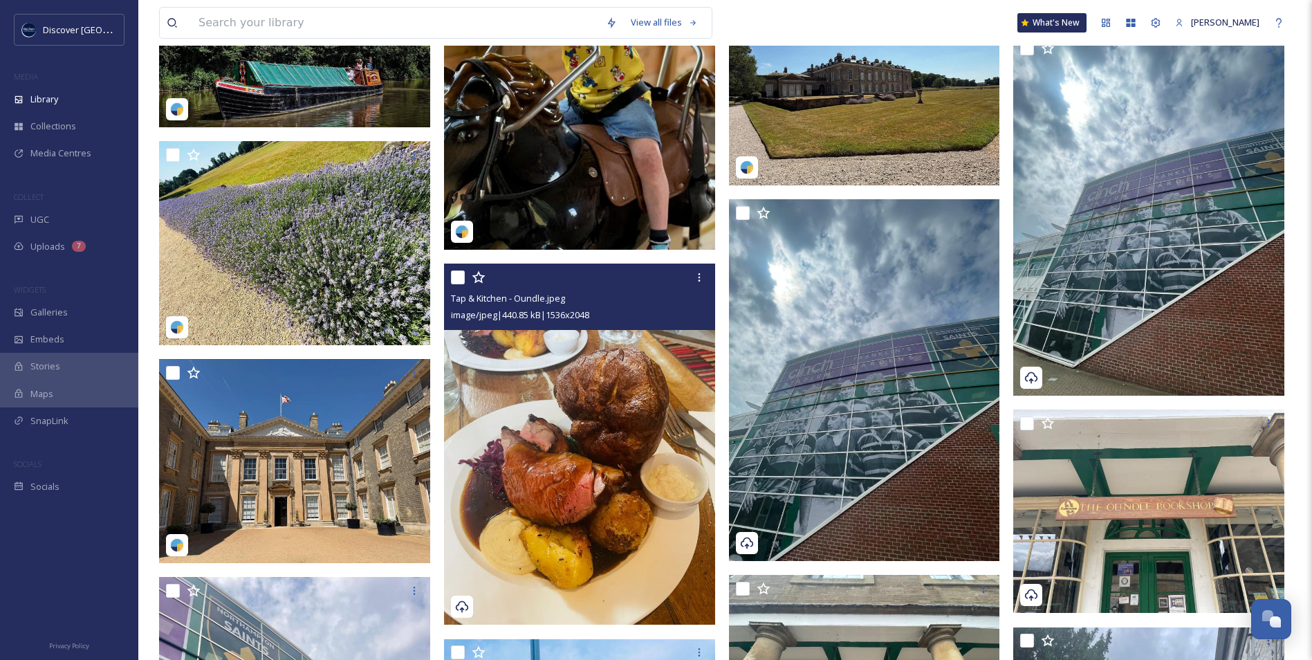
scroll to position [12792, 0]
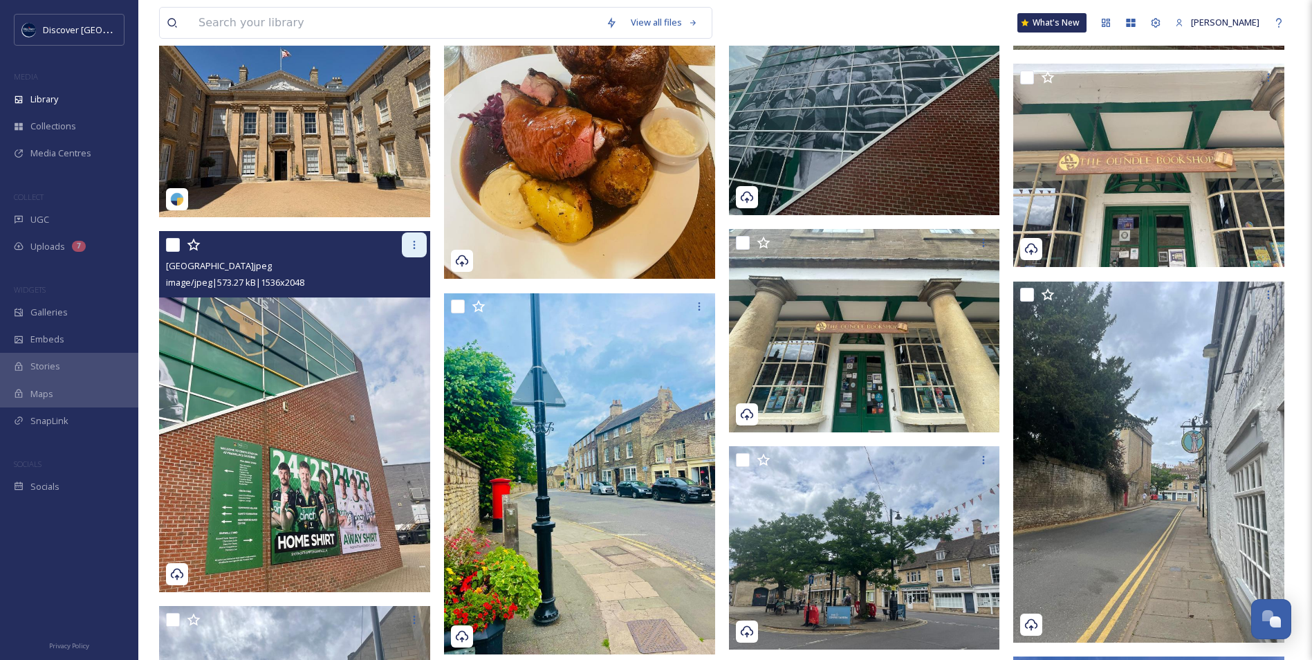
click at [418, 249] on icon at bounding box center [414, 244] width 11 height 11
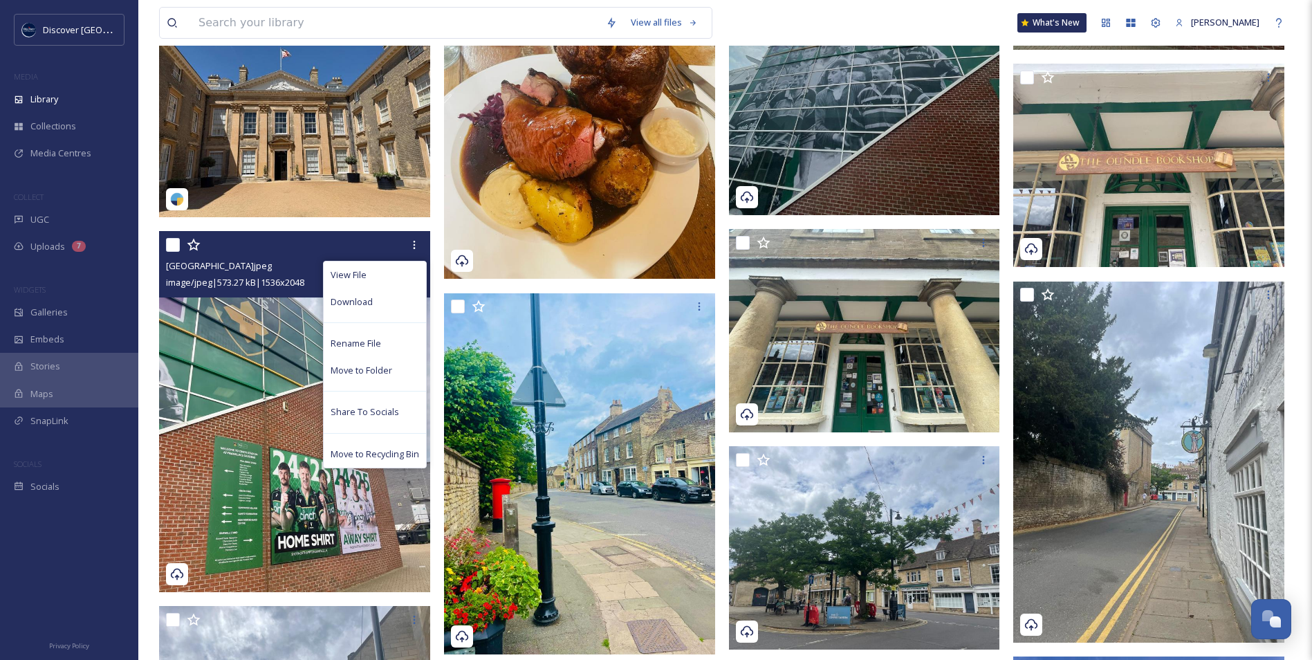
click at [381, 316] on div "View File Download Rename File Move to Folder Share To Socials Move to Recyclin…" at bounding box center [375, 364] width 104 height 207
click at [382, 301] on div "Download" at bounding box center [375, 301] width 102 height 27
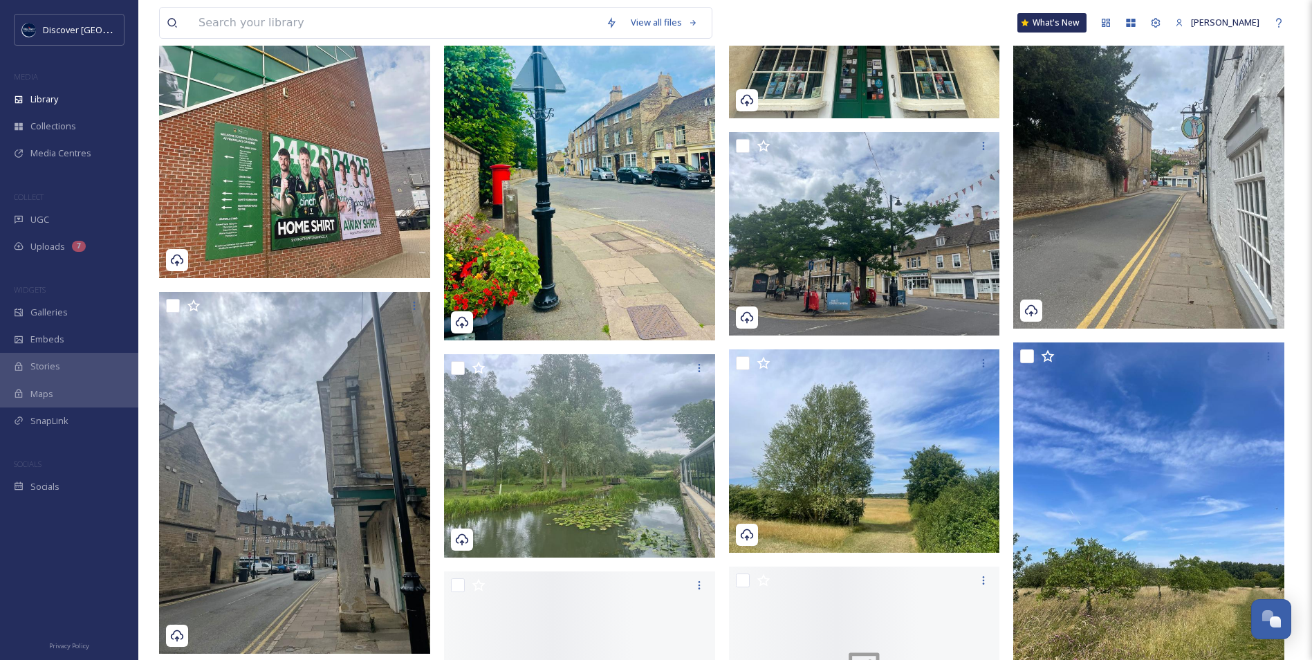
scroll to position [13137, 0]
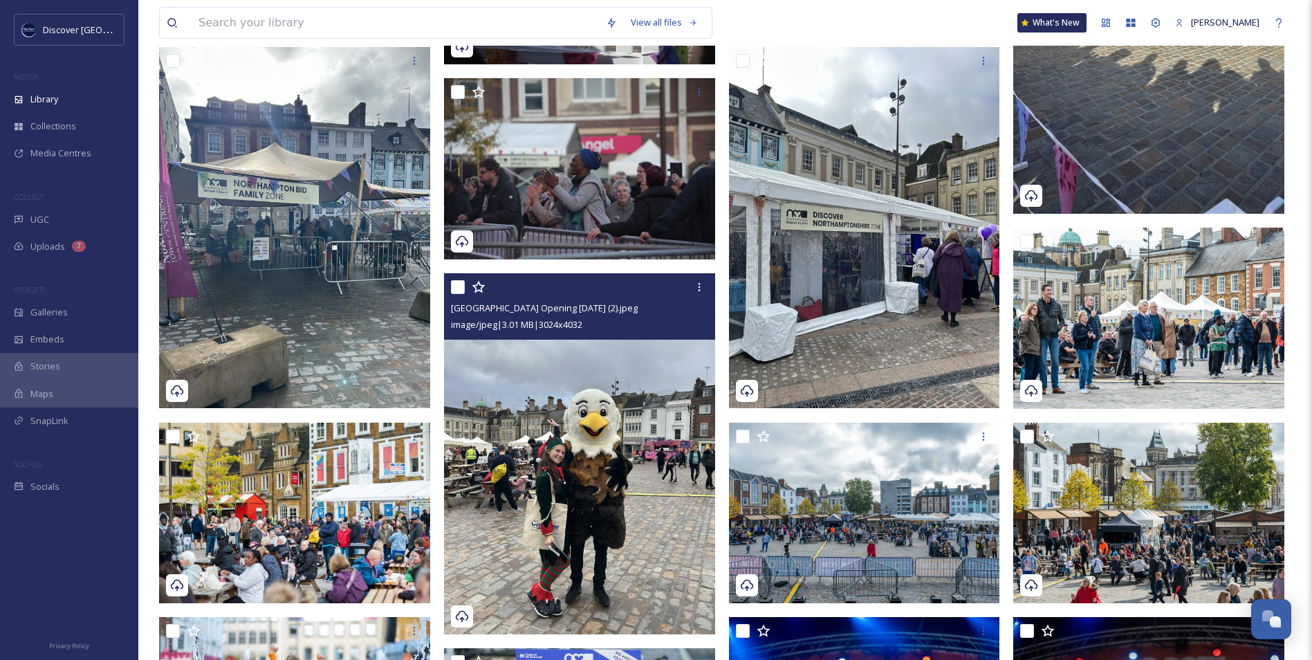
scroll to position [691, 0]
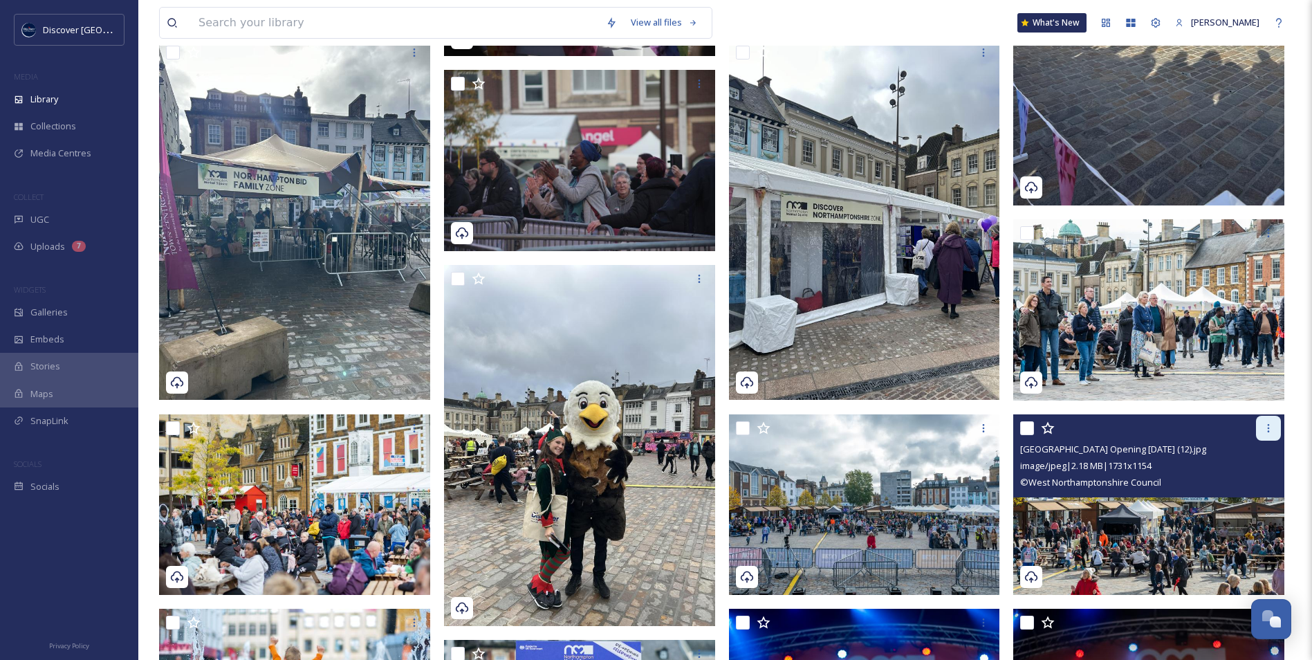
click at [1265, 431] on icon at bounding box center [1268, 427] width 11 height 11
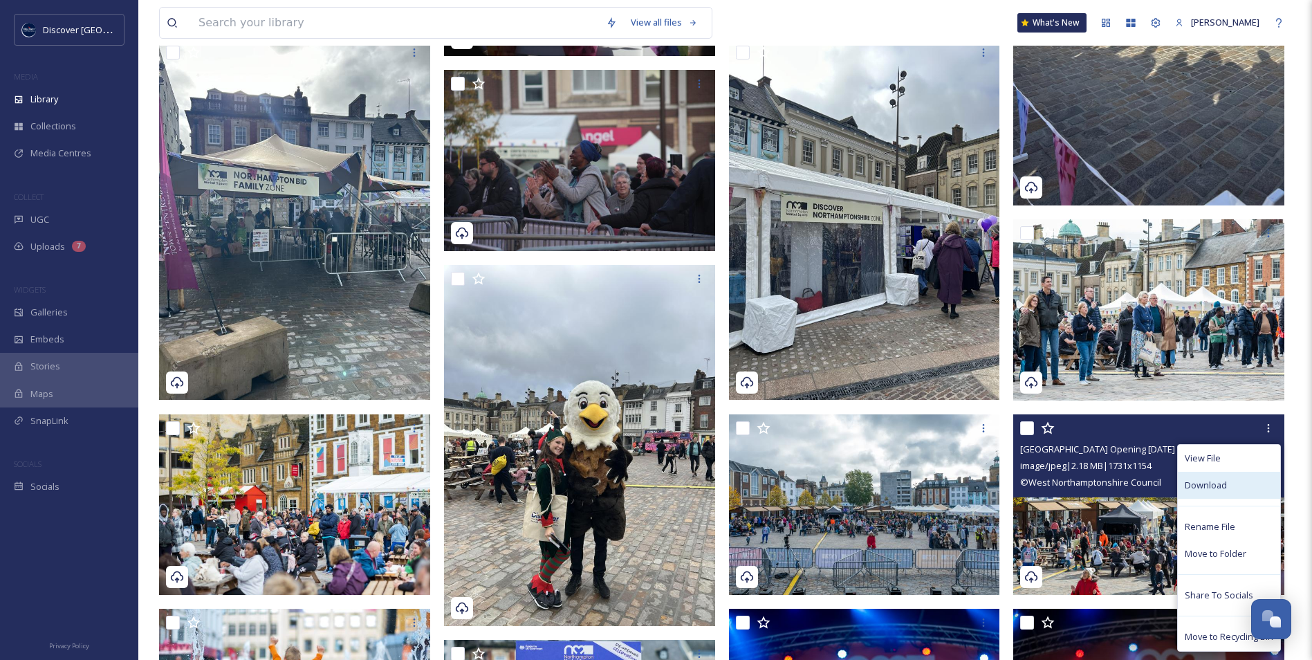
click at [1227, 488] on div "Download" at bounding box center [1229, 485] width 102 height 27
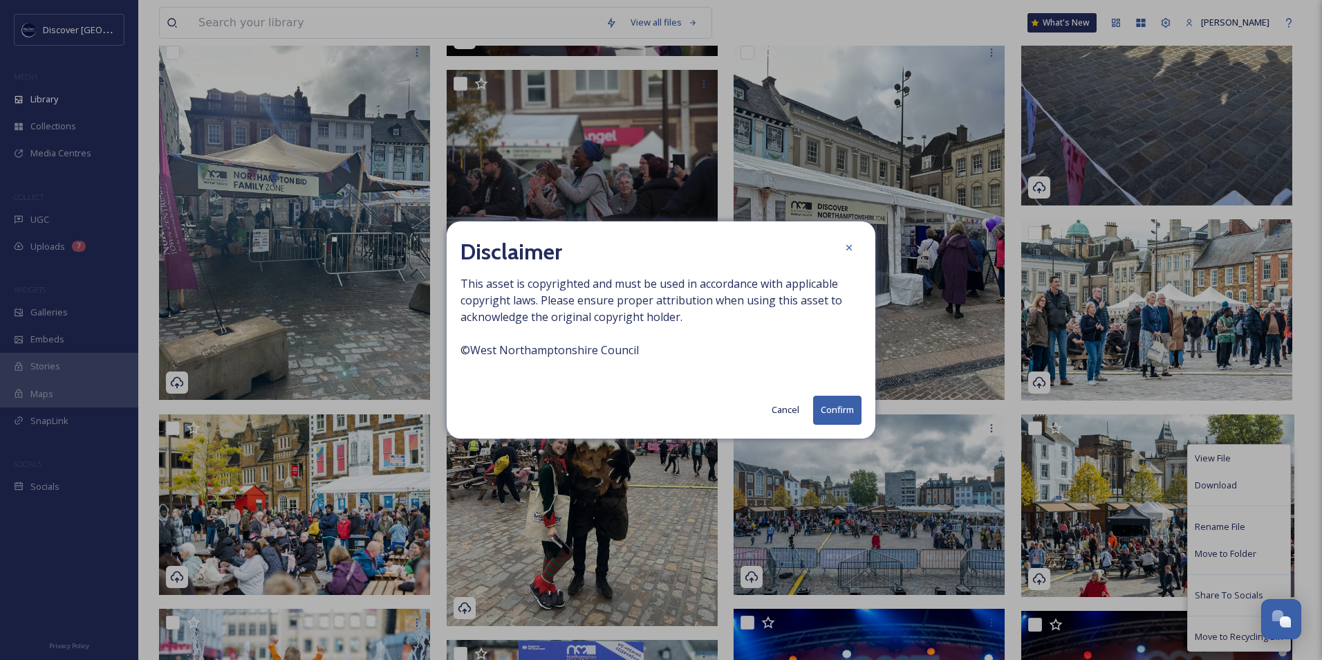
click at [830, 410] on button "Confirm" at bounding box center [837, 410] width 48 height 28
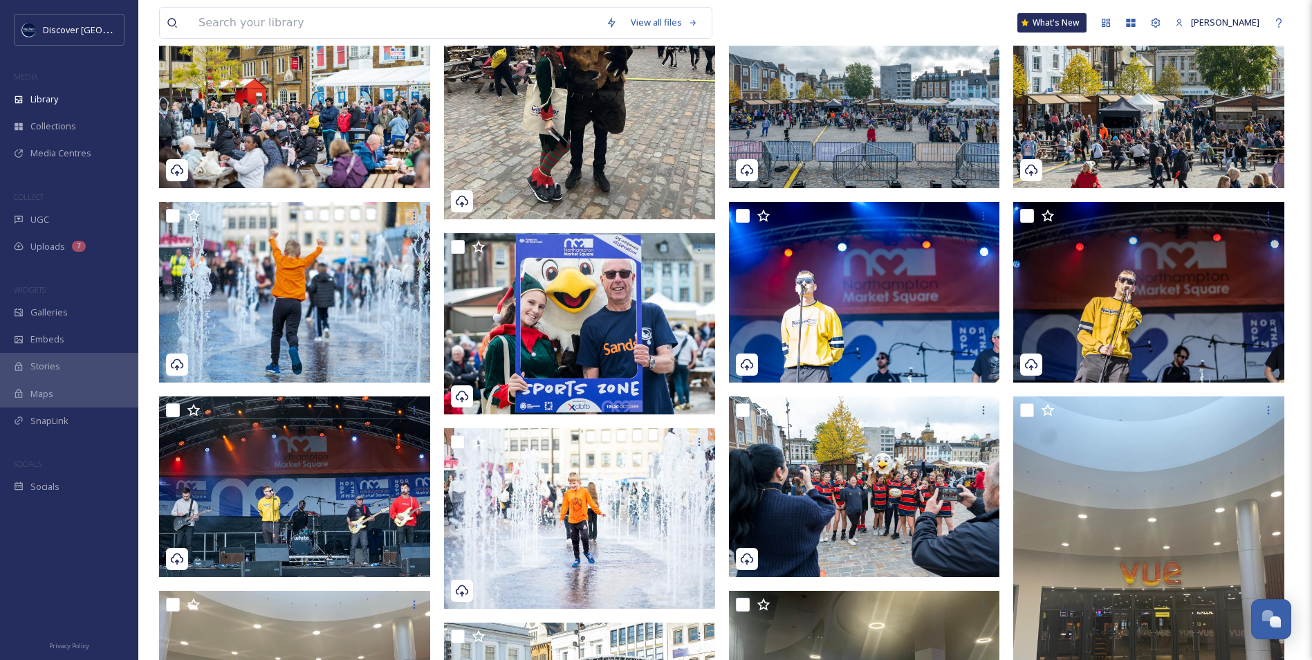
scroll to position [1106, 0]
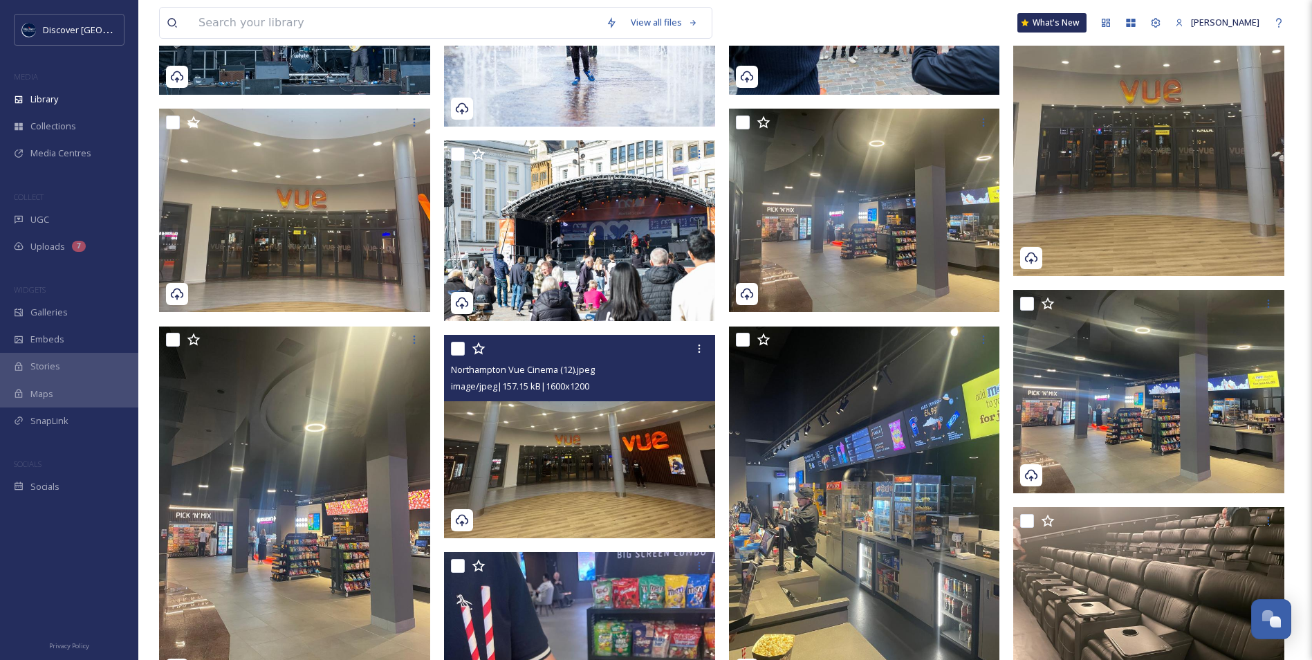
scroll to position [1659, 0]
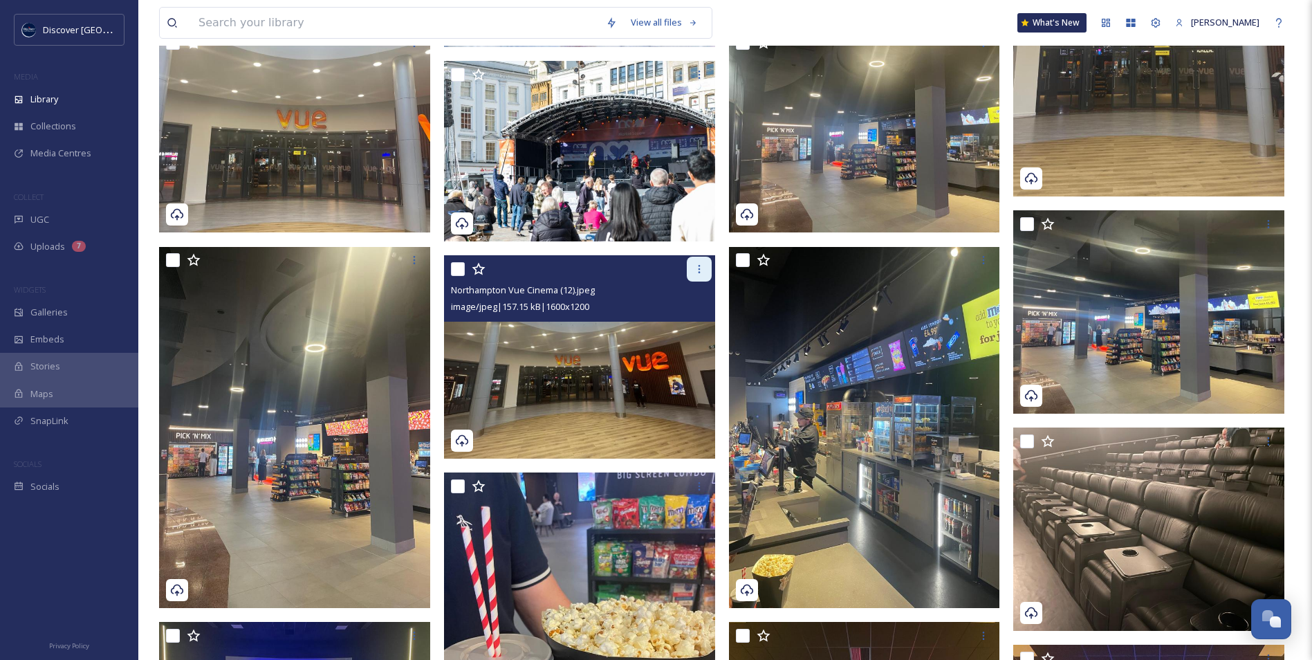
click at [700, 271] on icon at bounding box center [699, 268] width 11 height 11
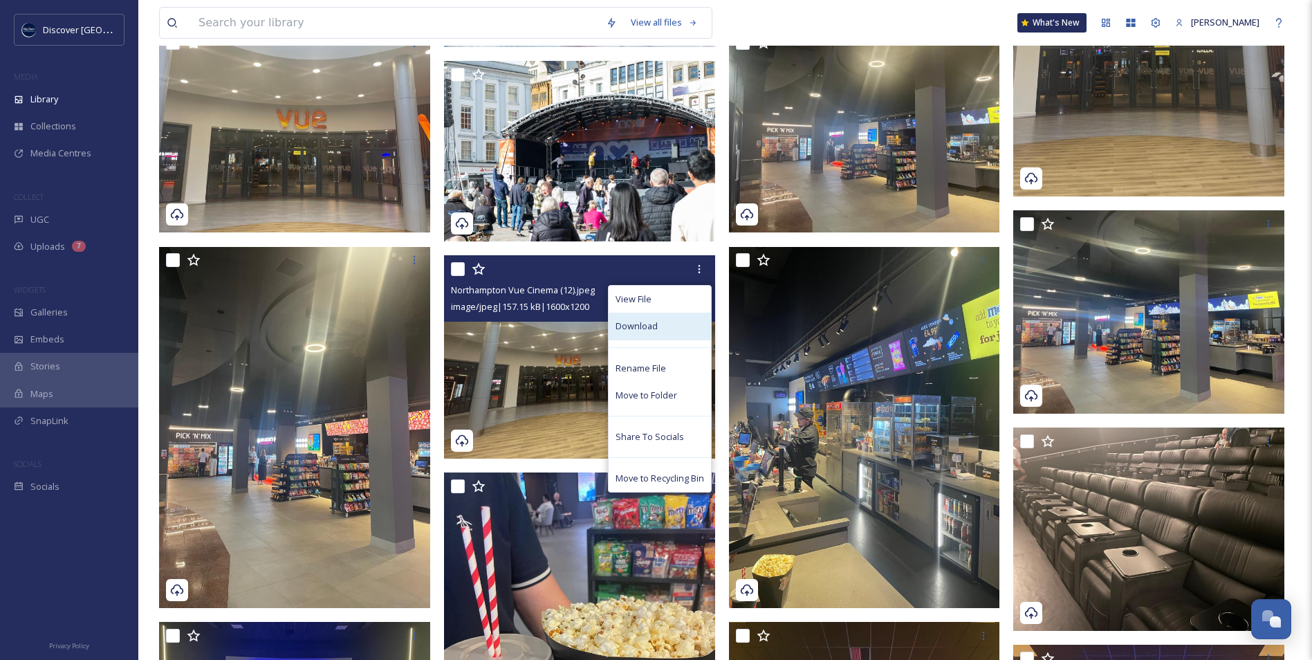
click at [651, 328] on span "Download" at bounding box center [636, 325] width 42 height 13
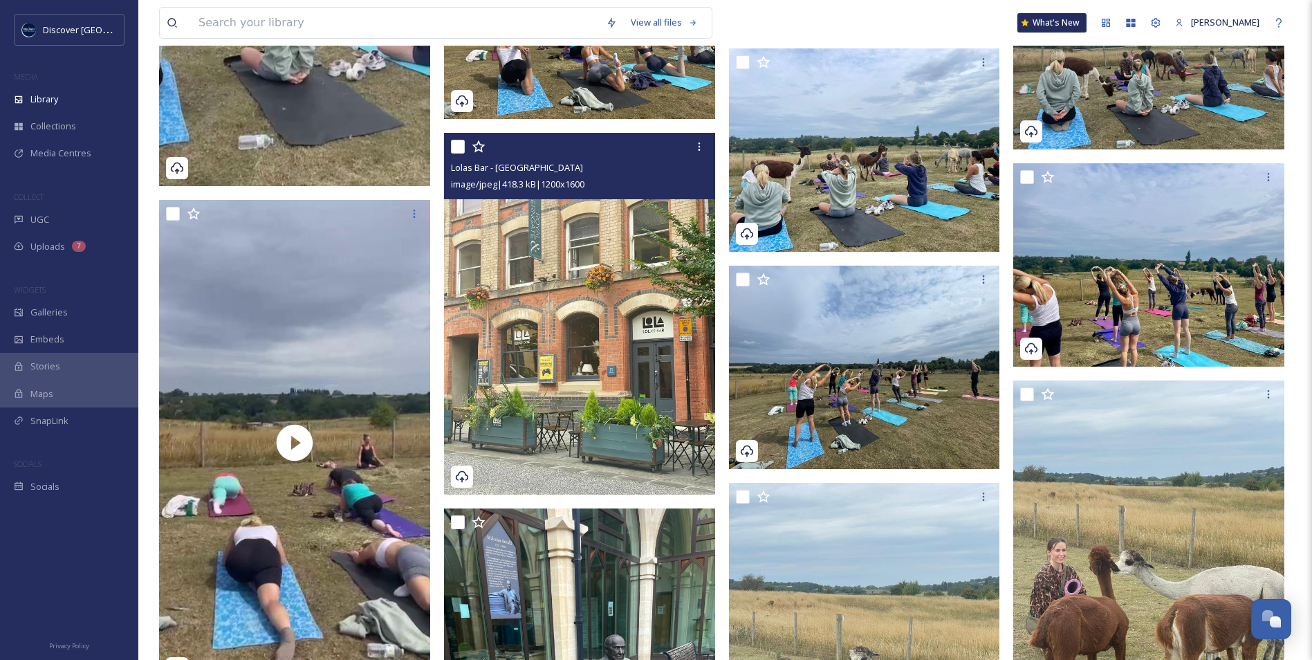
scroll to position [8850, 0]
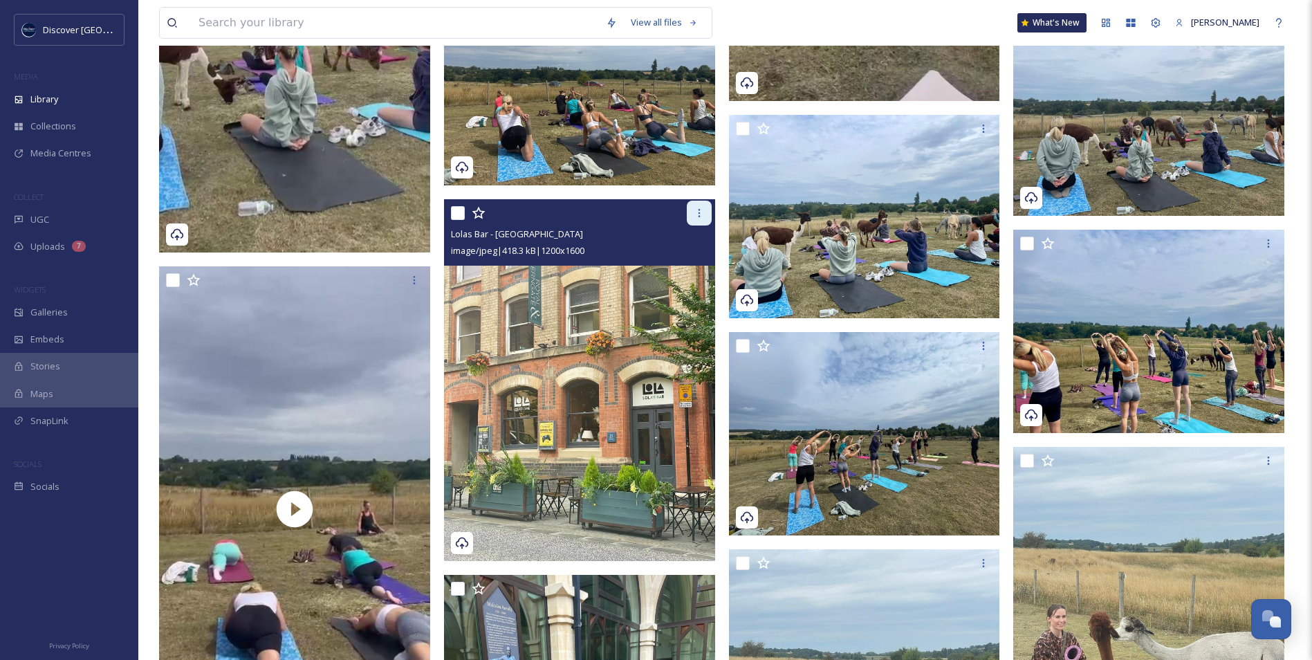
click at [705, 219] on div at bounding box center [699, 213] width 25 height 25
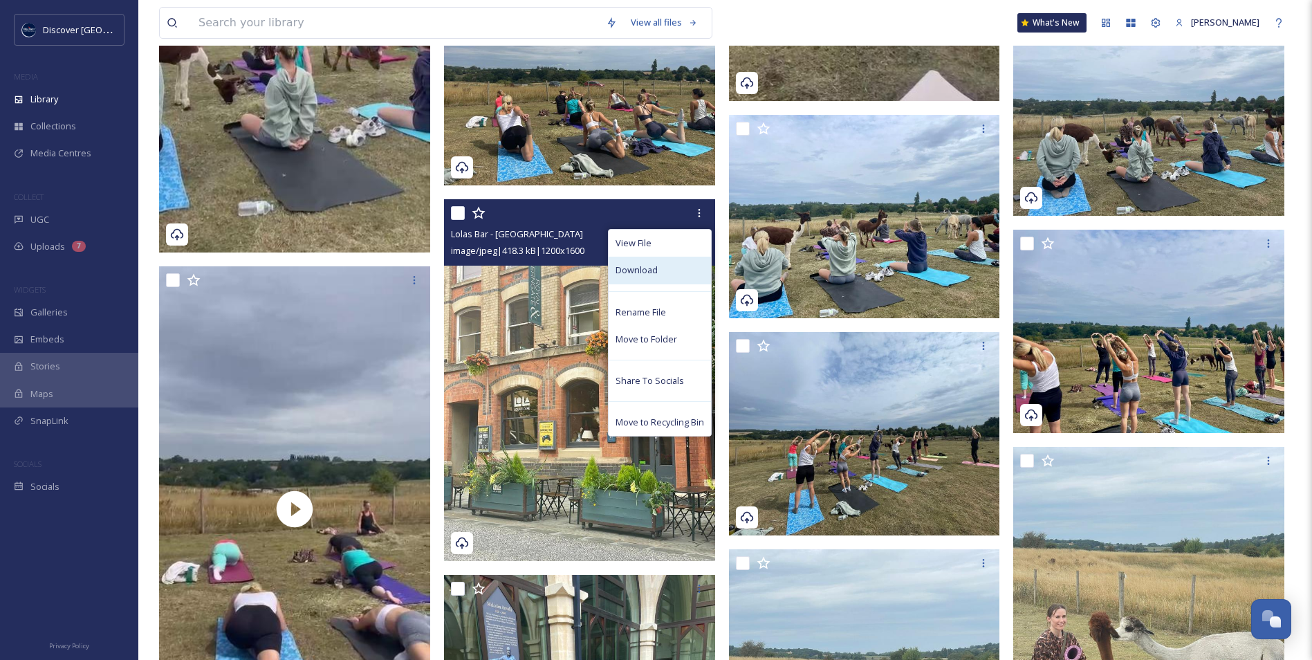
click at [677, 271] on div "Download" at bounding box center [659, 270] width 102 height 27
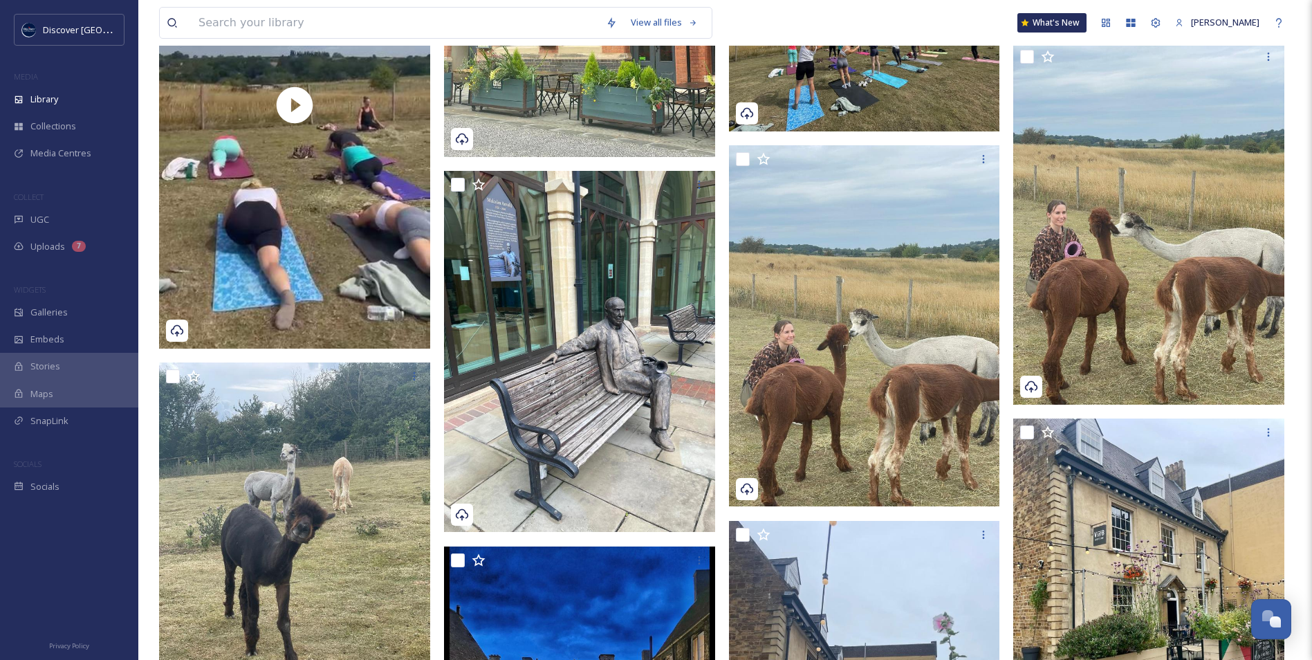
scroll to position [9265, 0]
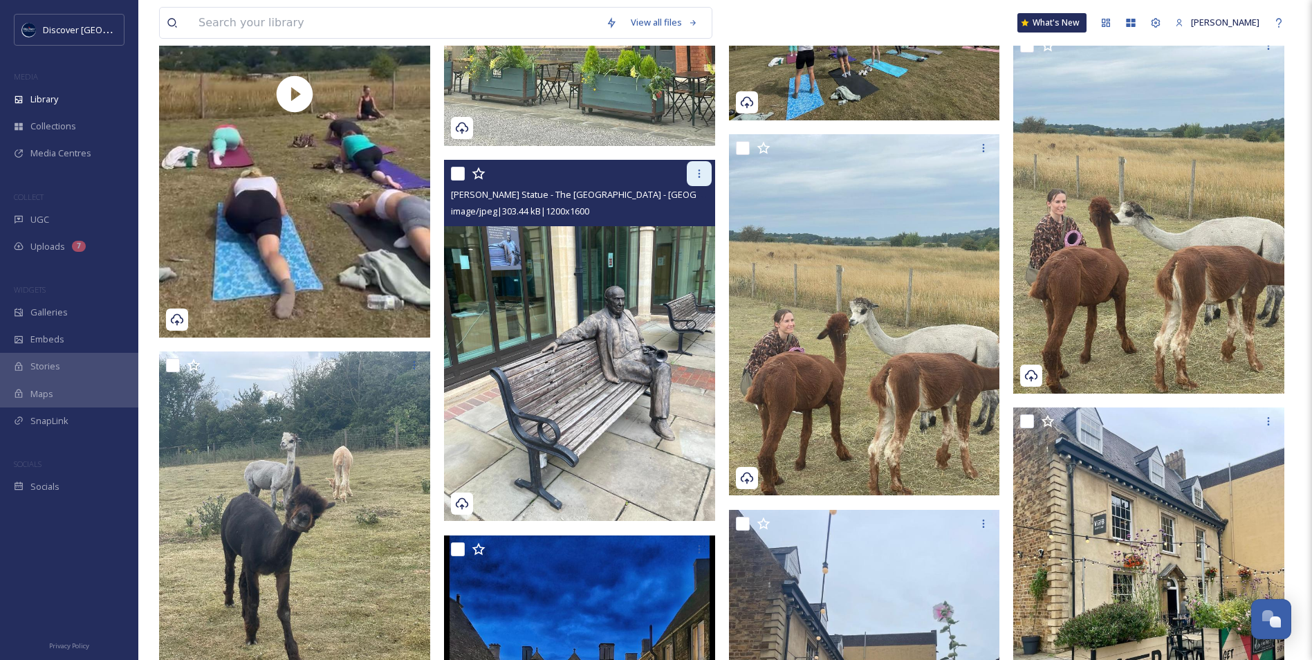
click at [700, 178] on icon at bounding box center [699, 173] width 11 height 11
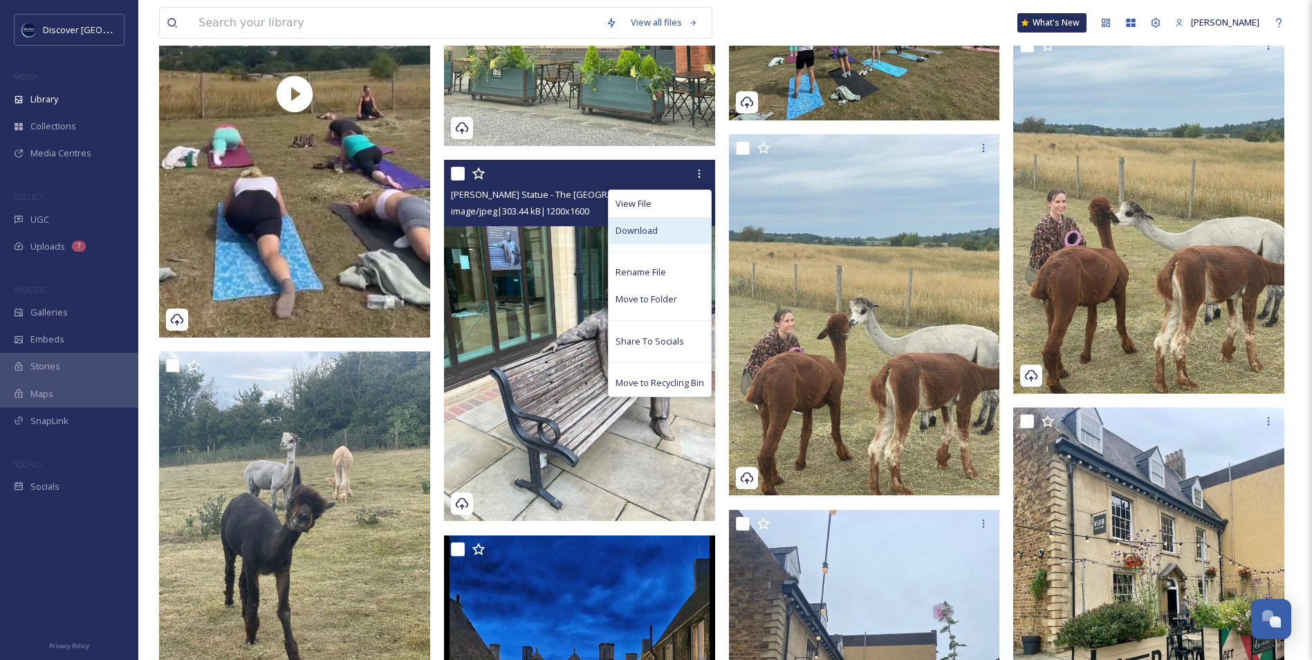
click at [659, 232] on div "Download" at bounding box center [659, 230] width 102 height 27
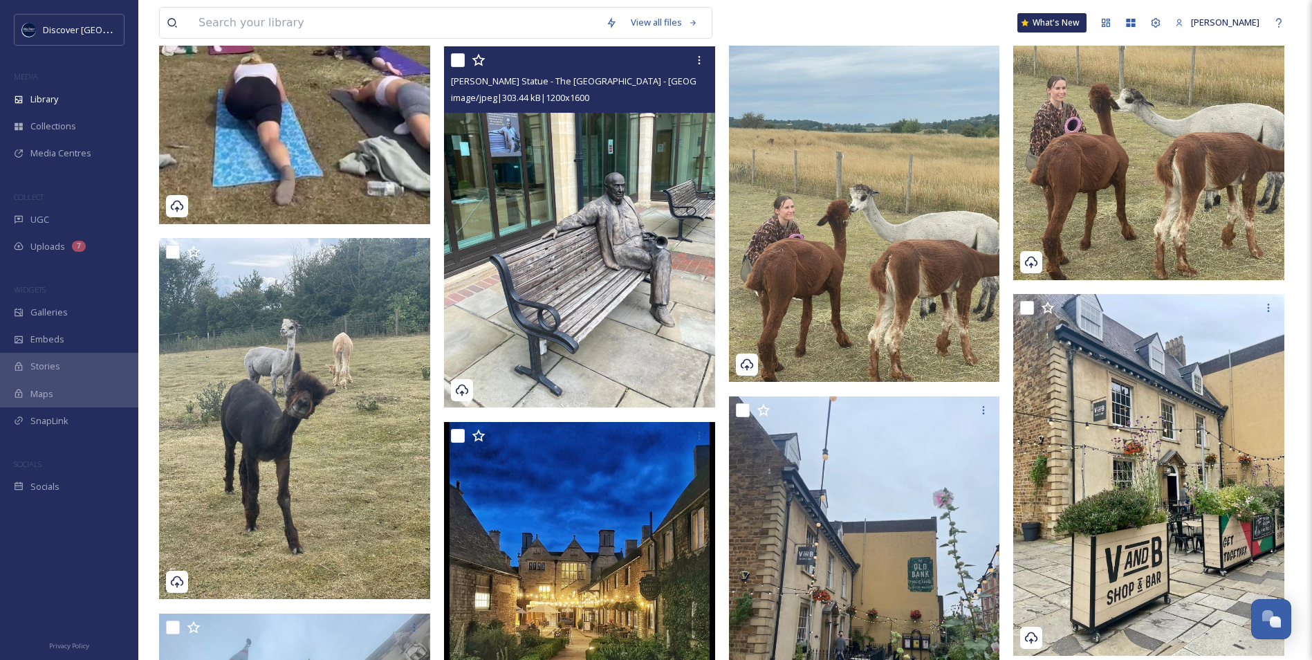
scroll to position [9542, 0]
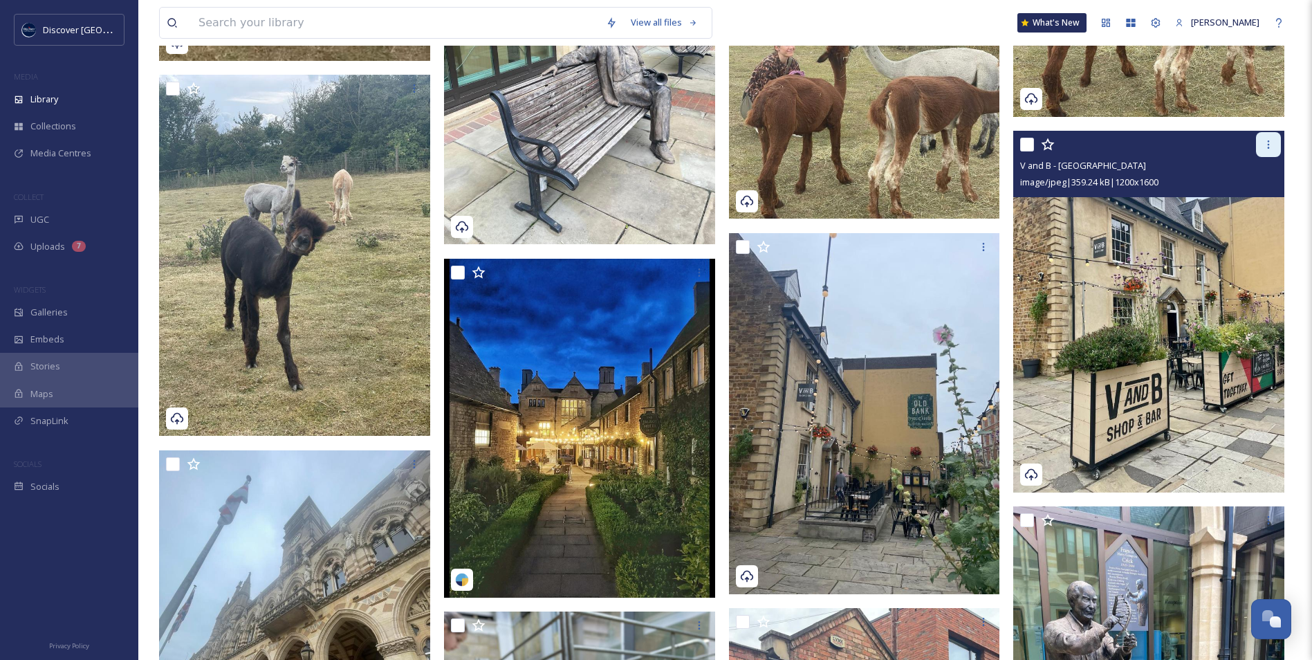
click at [1272, 151] on div at bounding box center [1268, 144] width 25 height 25
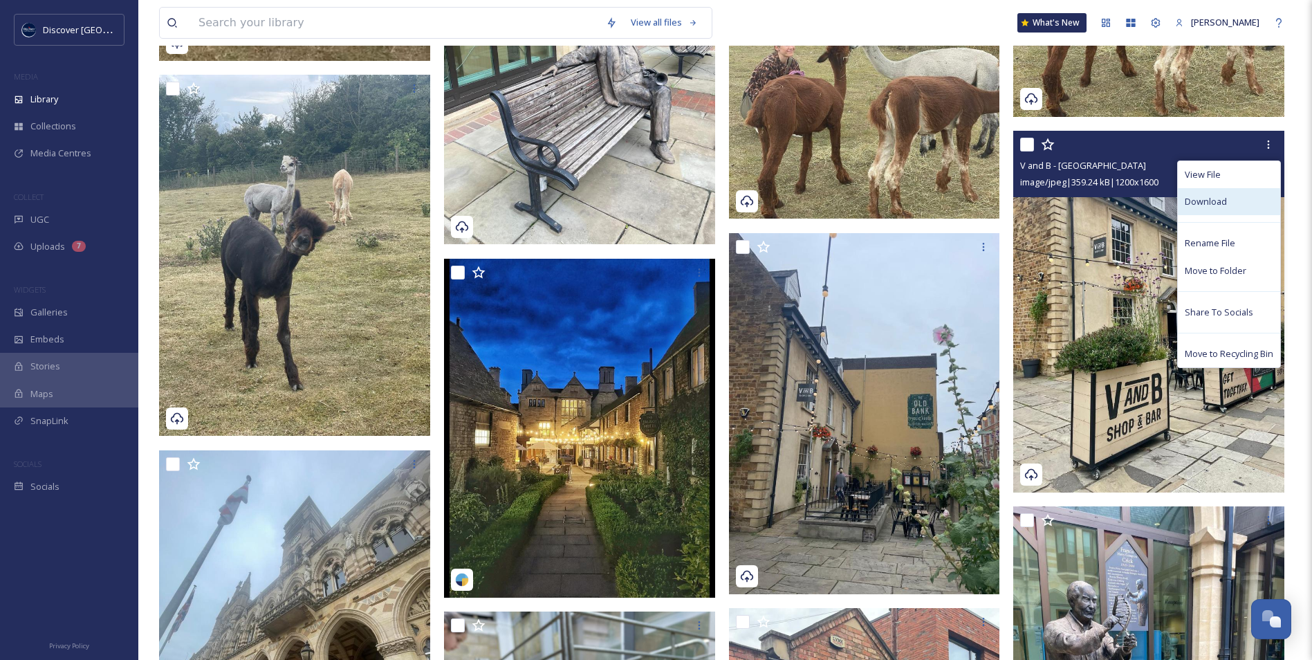
click at [1202, 207] on span "Download" at bounding box center [1205, 201] width 42 height 13
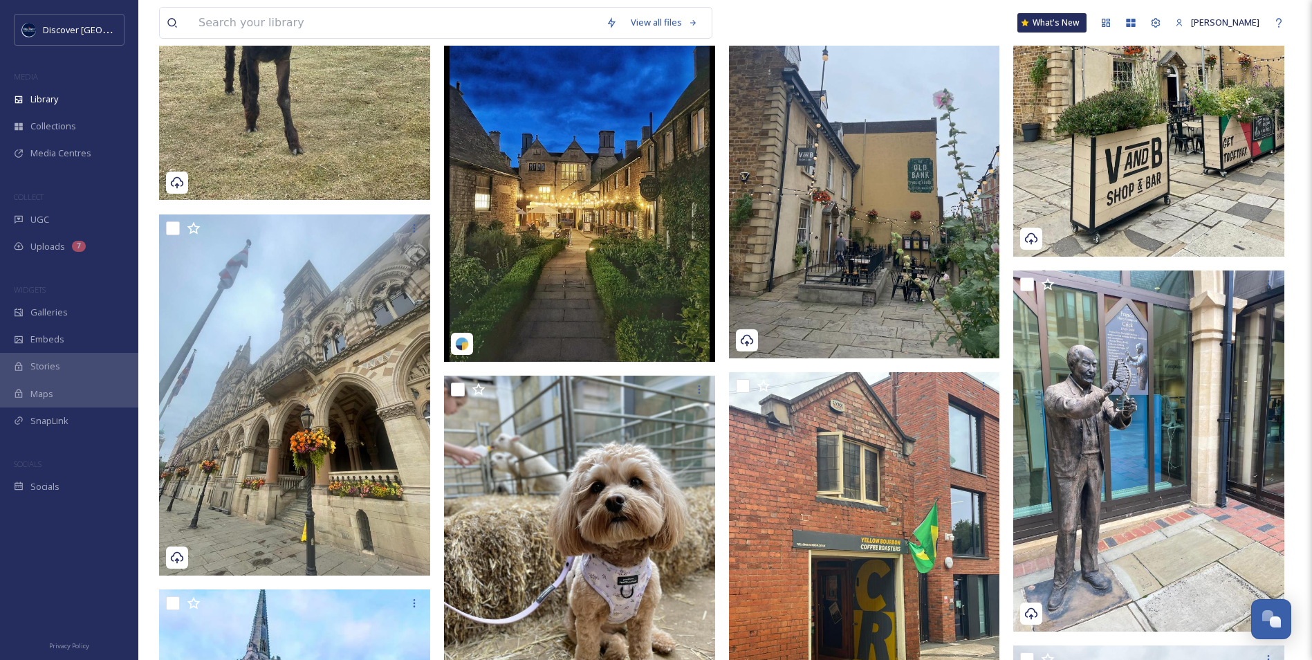
scroll to position [9818, 0]
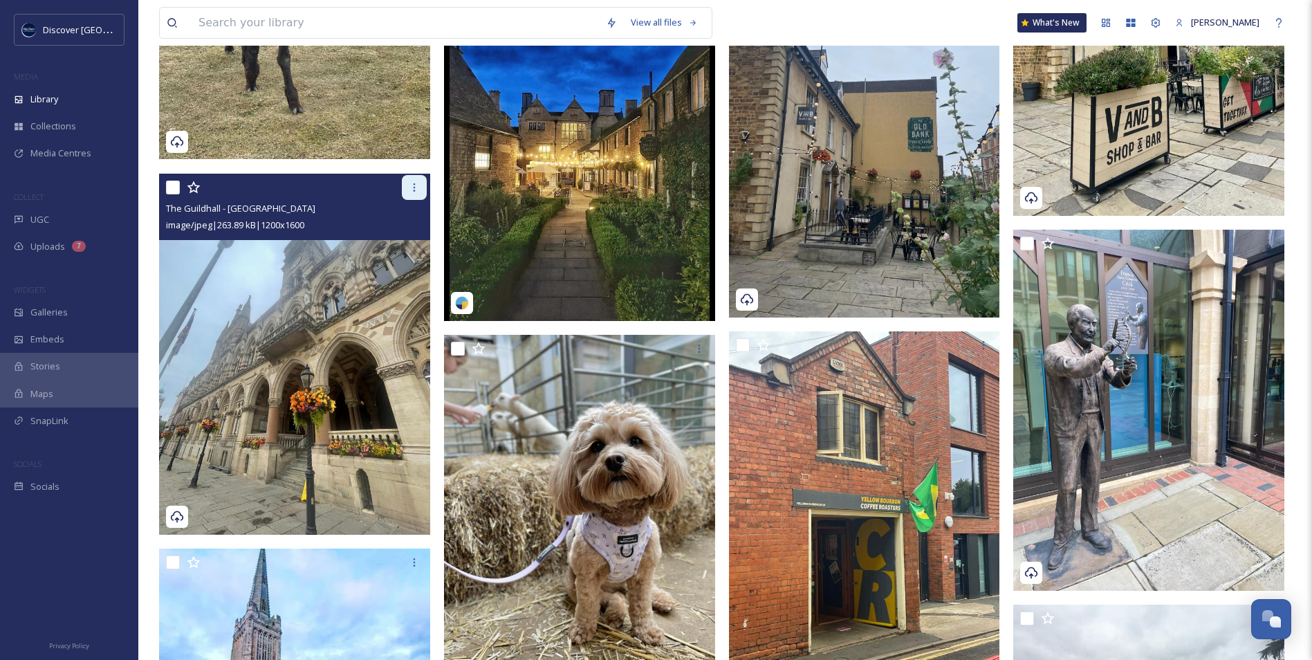
click at [413, 186] on icon at bounding box center [414, 187] width 11 height 11
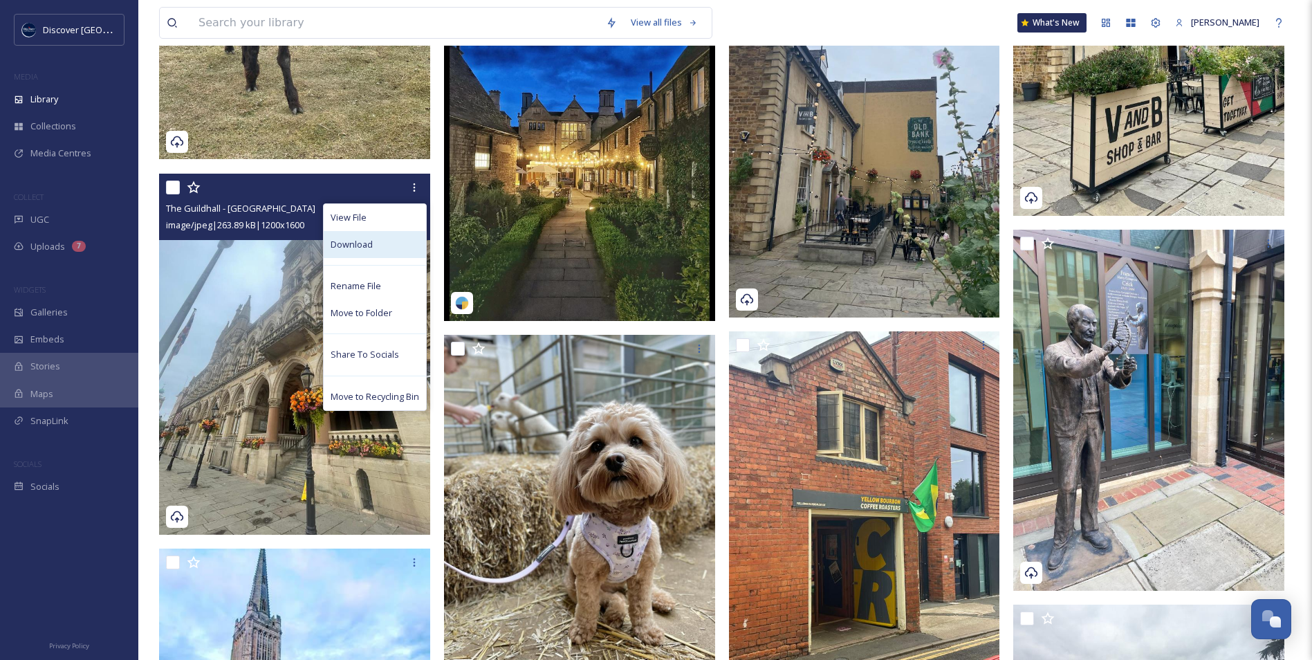
click at [375, 248] on div "Download" at bounding box center [375, 244] width 102 height 27
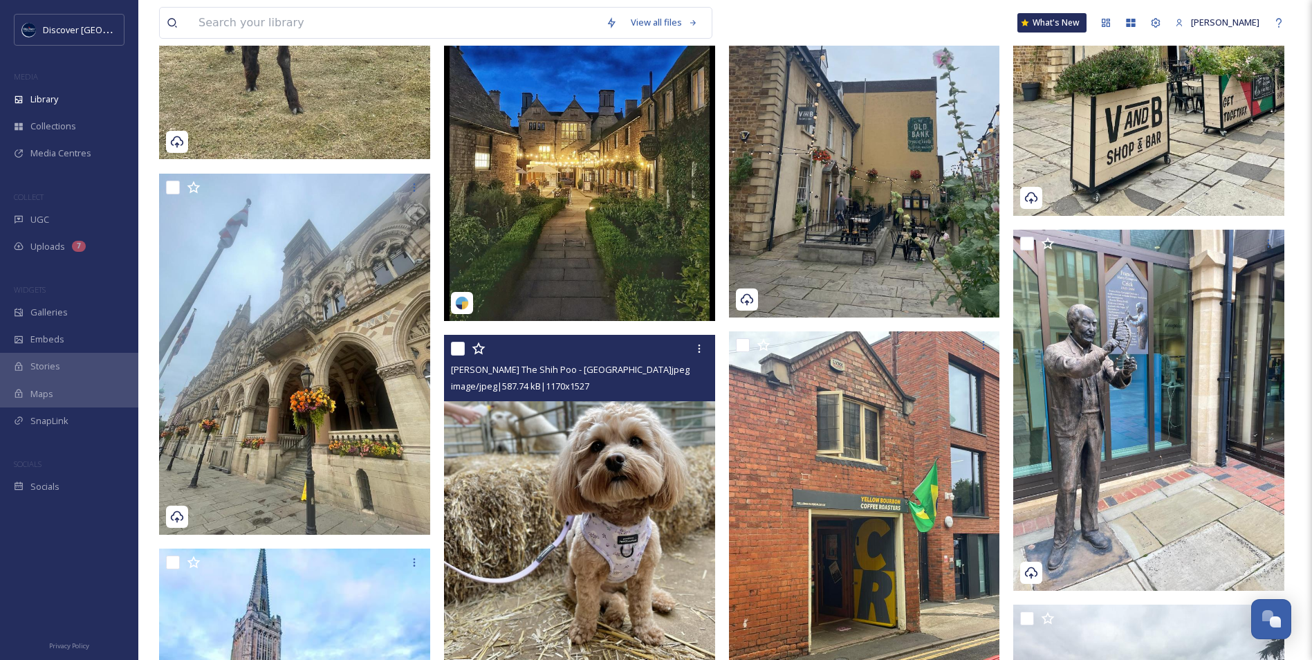
scroll to position [9888, 0]
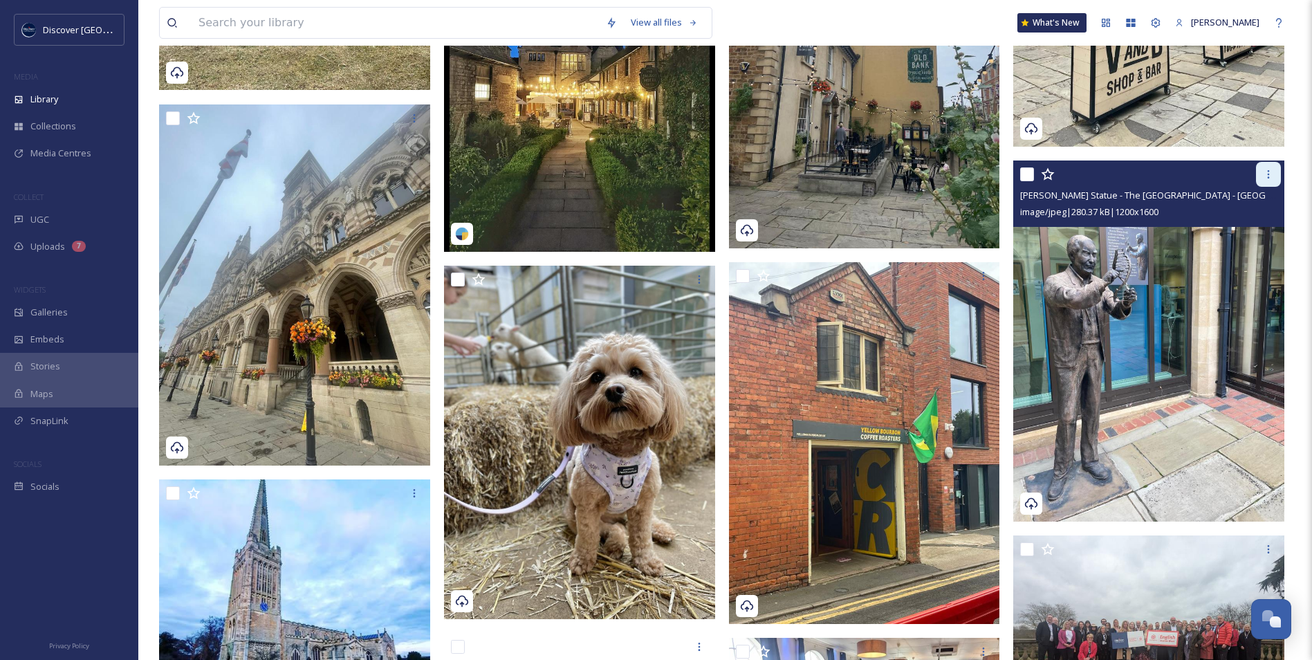
click at [1267, 171] on icon at bounding box center [1268, 174] width 11 height 11
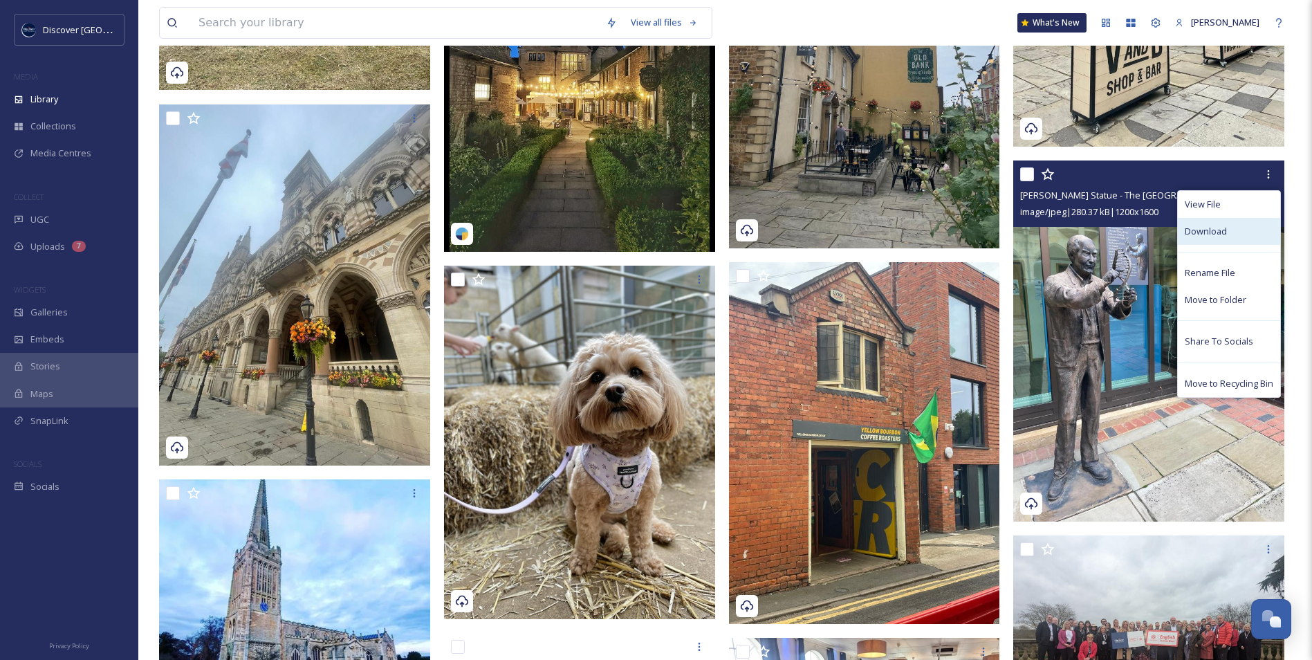
click at [1202, 233] on span "Download" at bounding box center [1205, 231] width 42 height 13
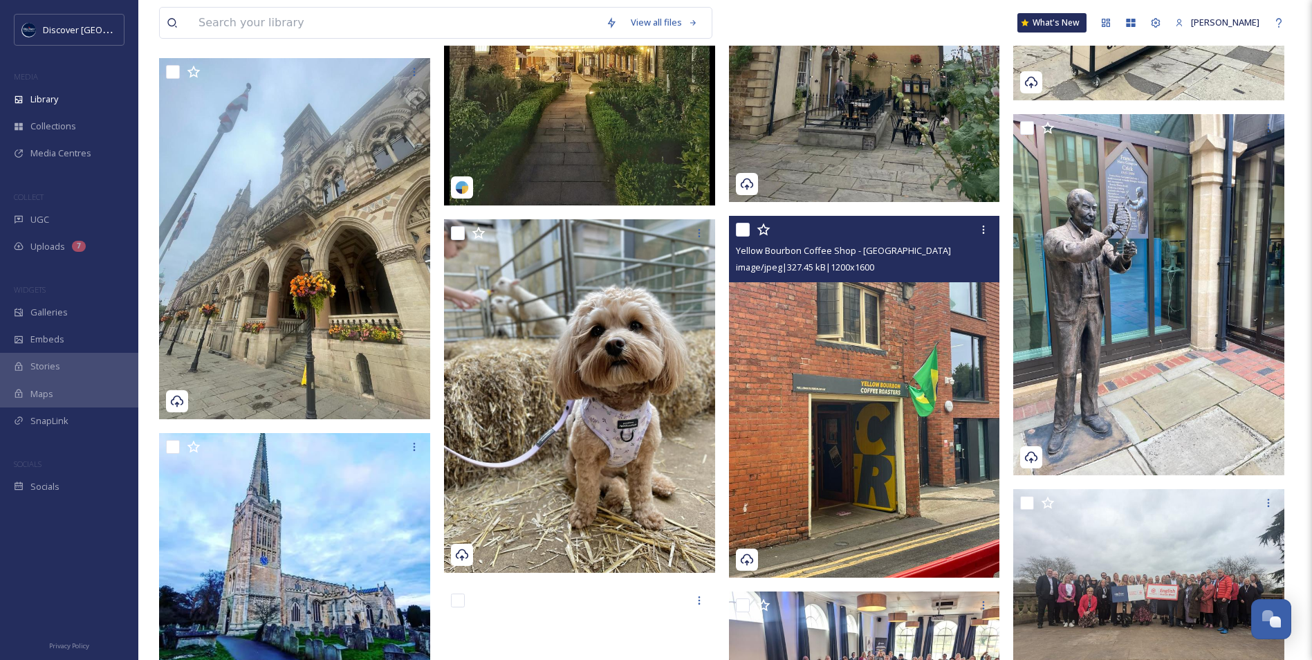
scroll to position [9957, 0]
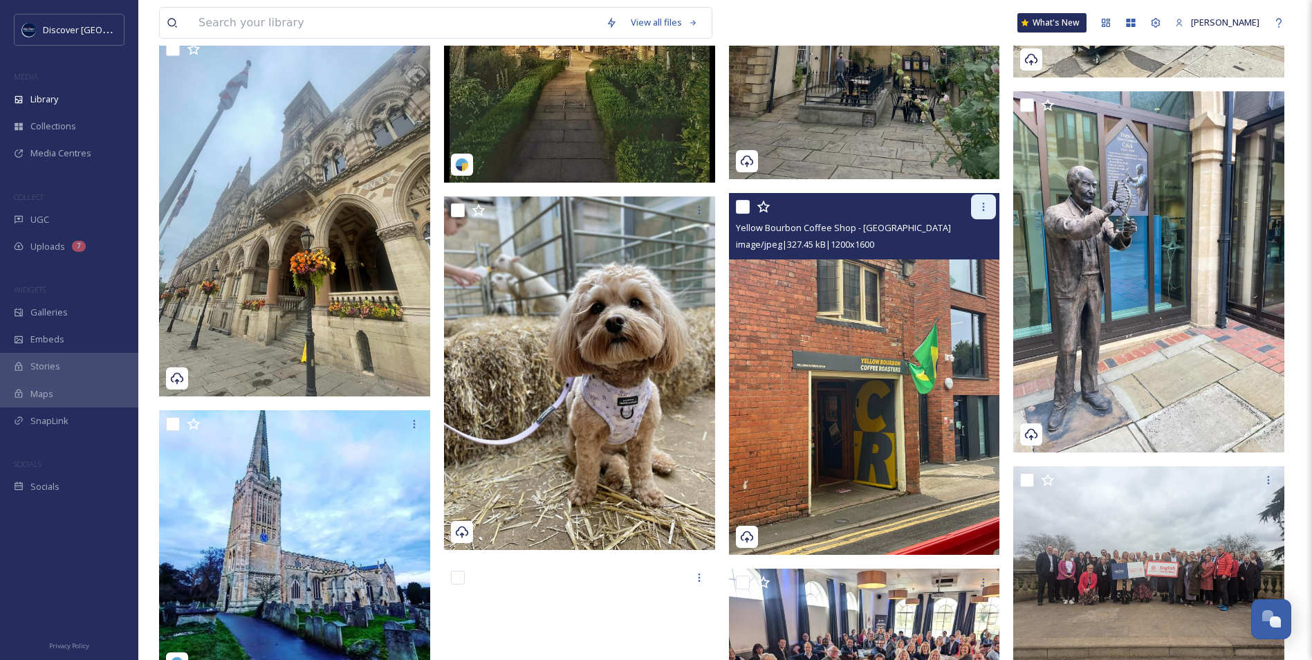
click at [986, 205] on icon at bounding box center [983, 206] width 11 height 11
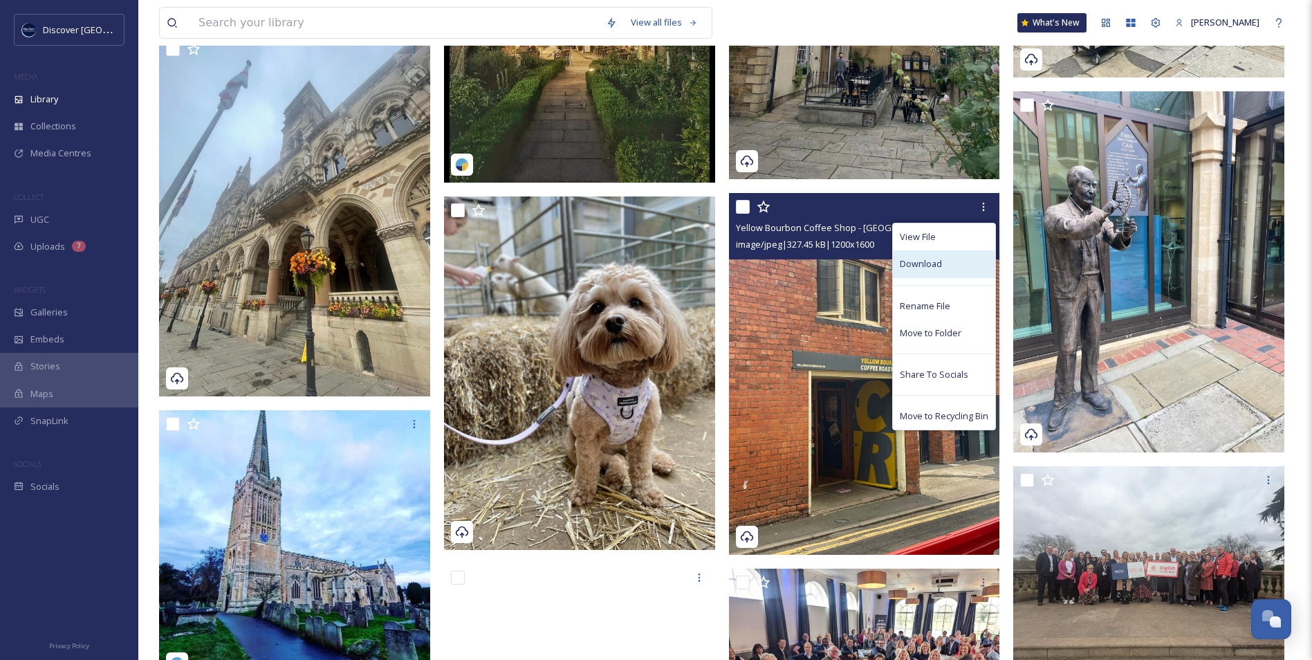
click at [955, 261] on div "Download" at bounding box center [944, 263] width 102 height 27
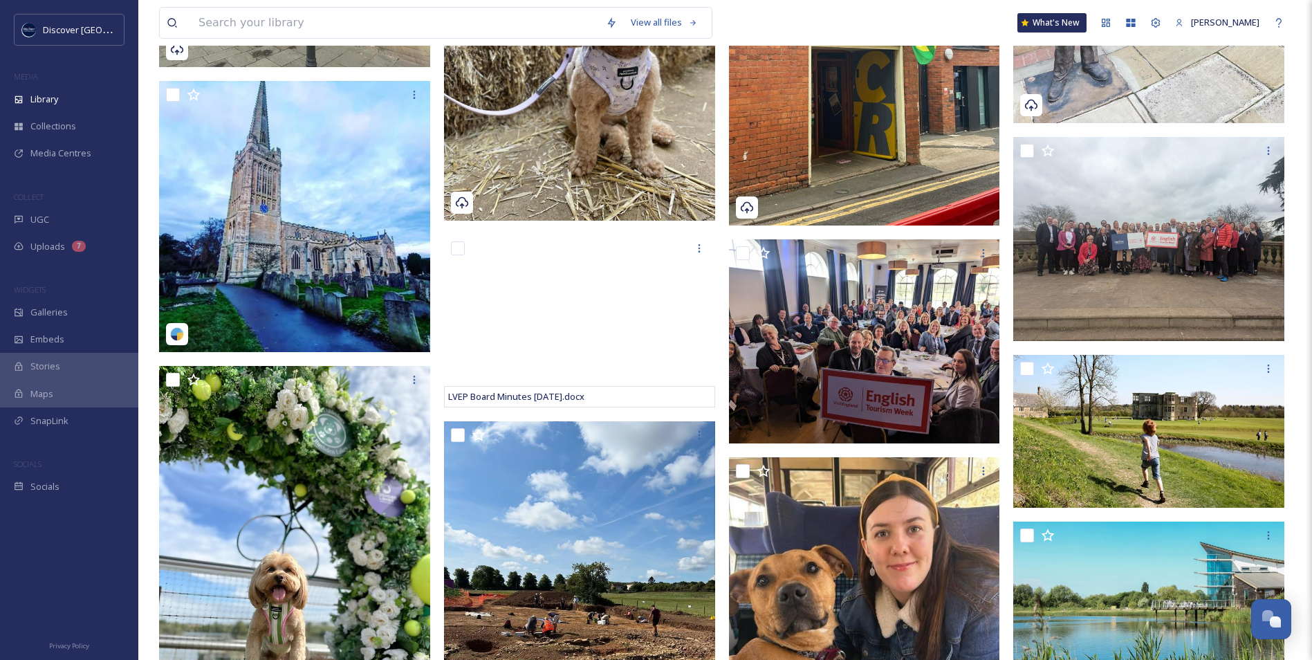
scroll to position [10441, 0]
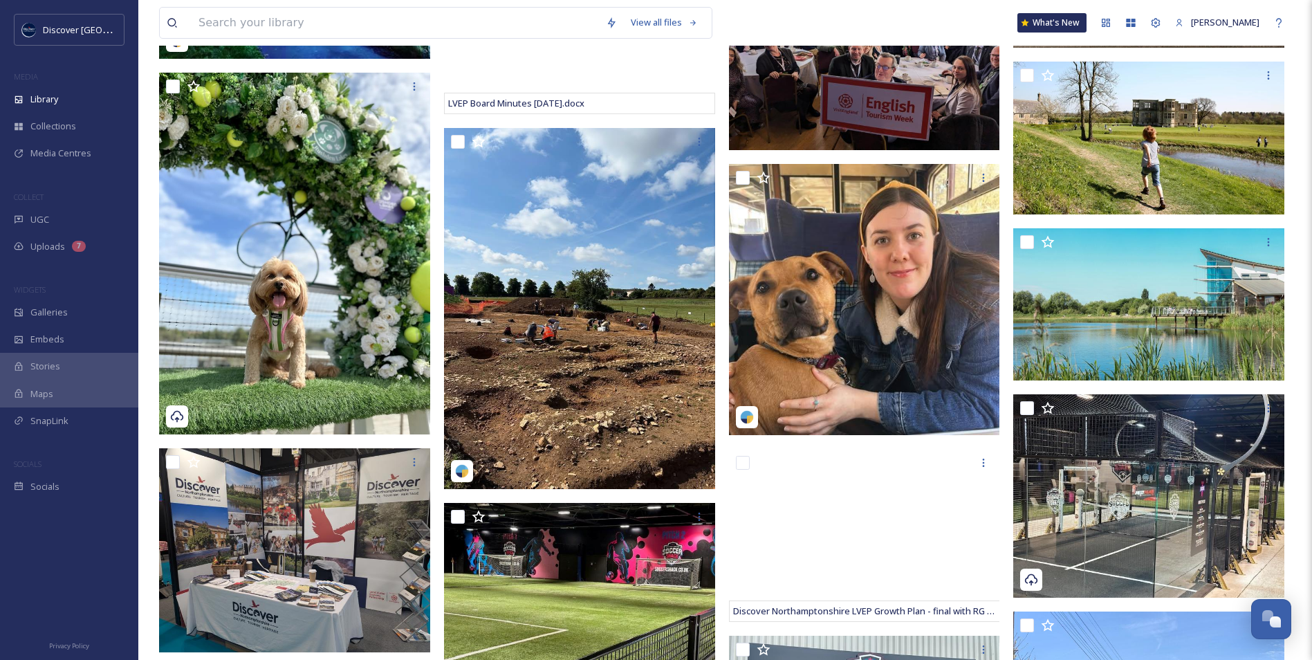
scroll to position [10648, 0]
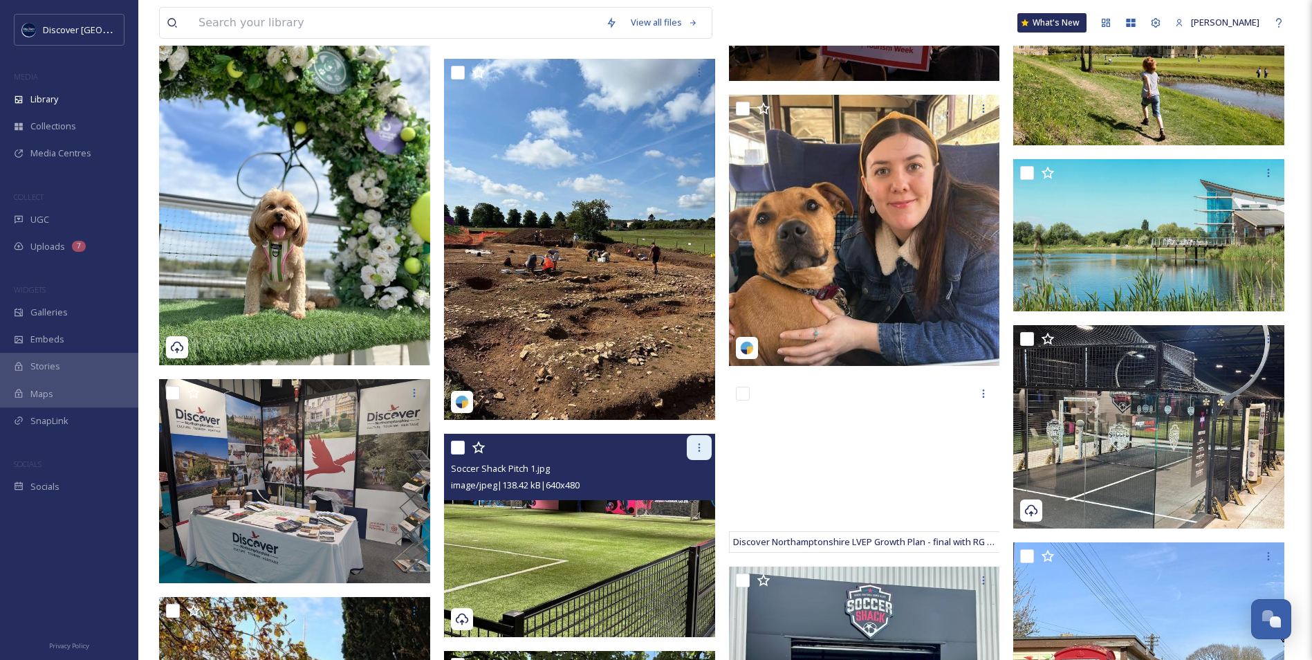
click at [696, 449] on icon at bounding box center [699, 447] width 11 height 11
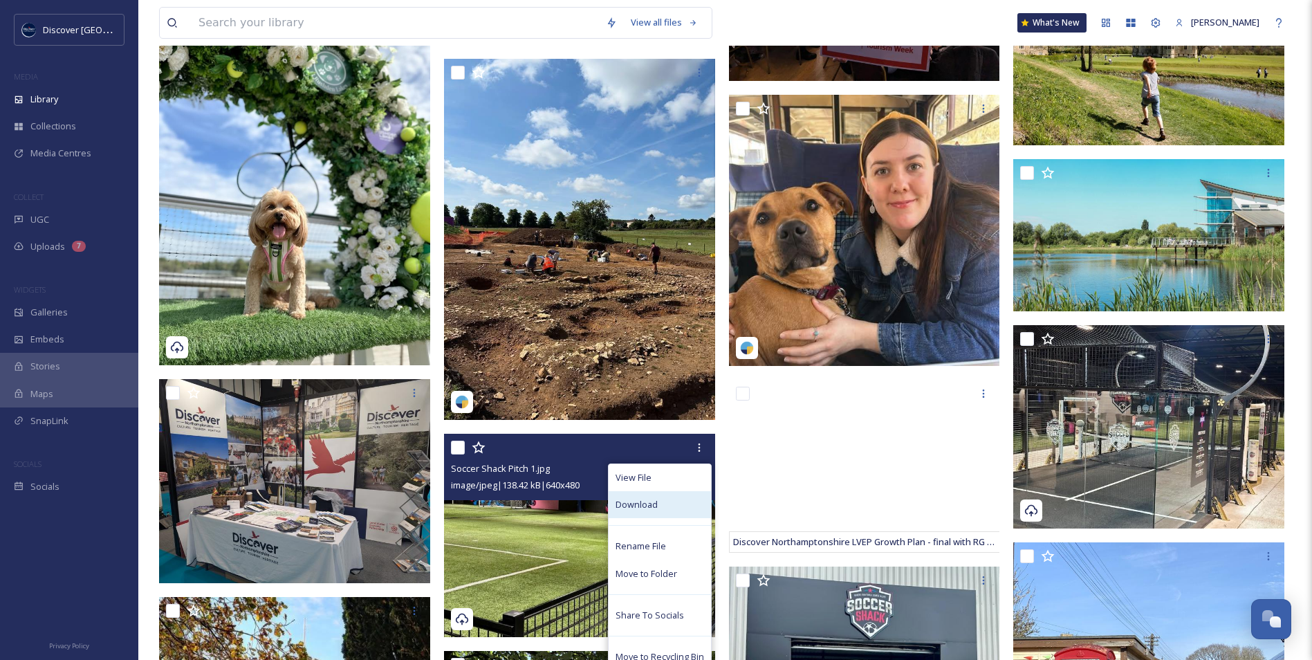
click at [667, 505] on div "Download" at bounding box center [659, 504] width 102 height 27
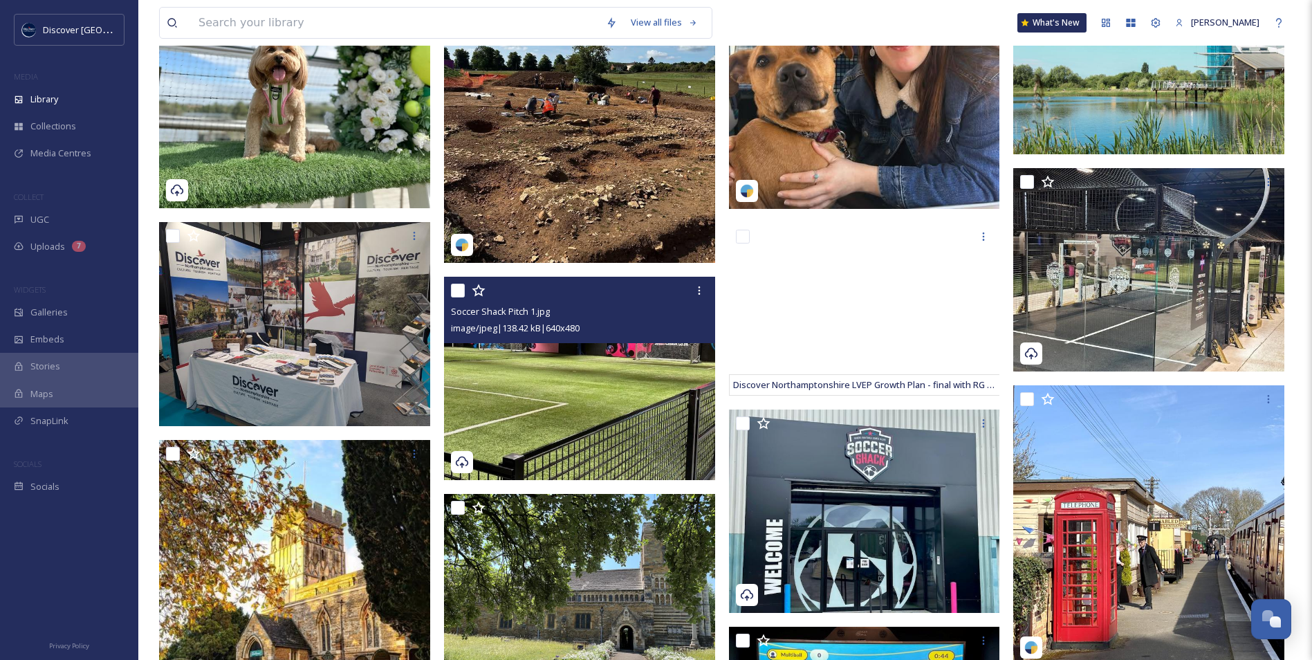
scroll to position [10994, 0]
